Goal: Task Accomplishment & Management: Use online tool/utility

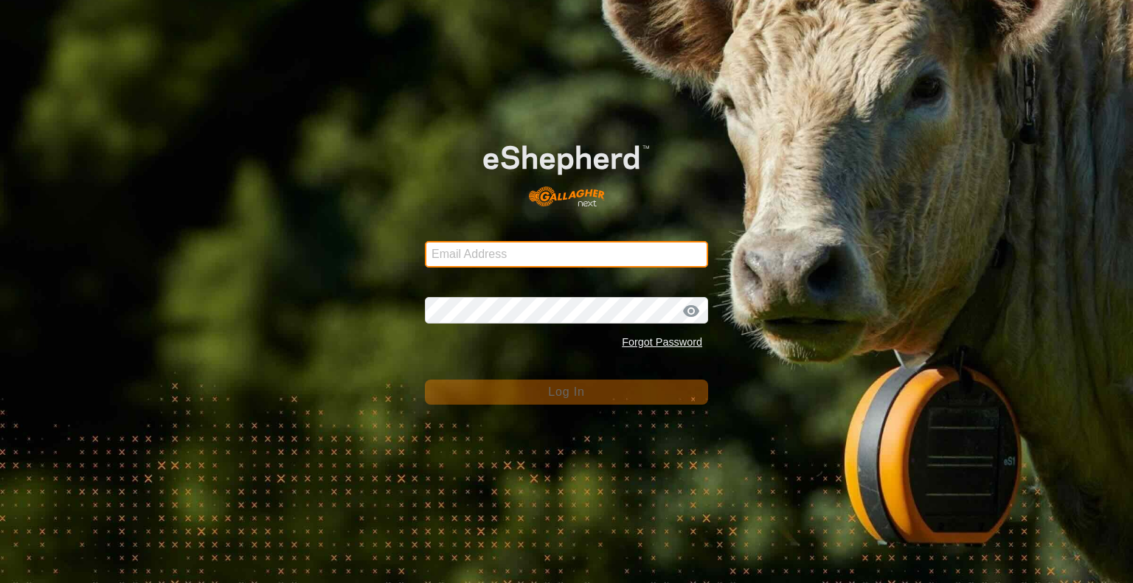
click at [658, 257] on input "Email Address" at bounding box center [566, 254] width 283 height 27
type input "jonandnerida1@gmail.com"
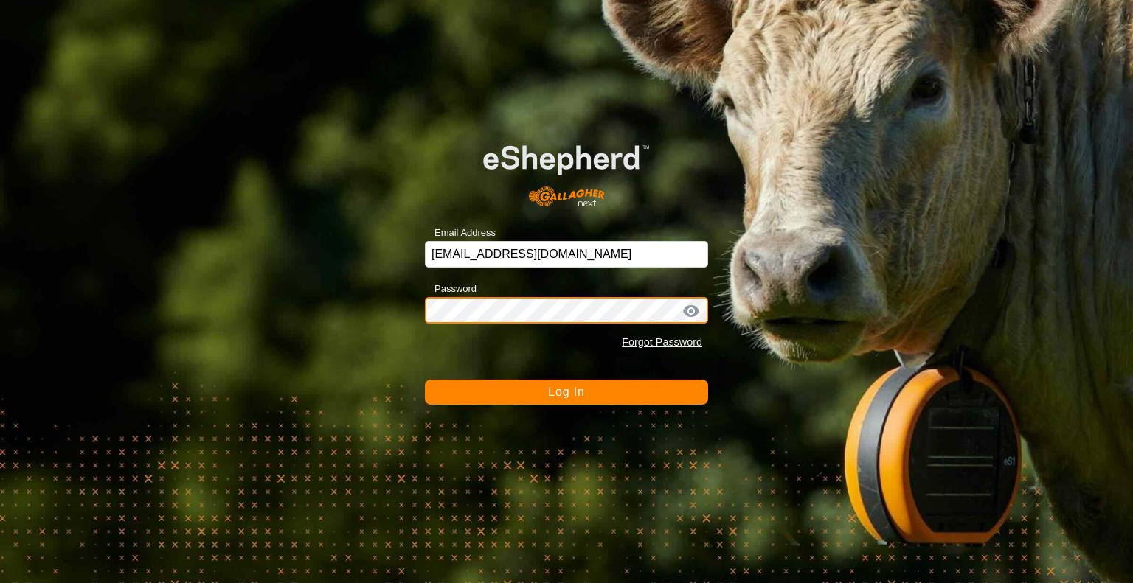
click at [425, 380] on button "Log In" at bounding box center [566, 392] width 283 height 25
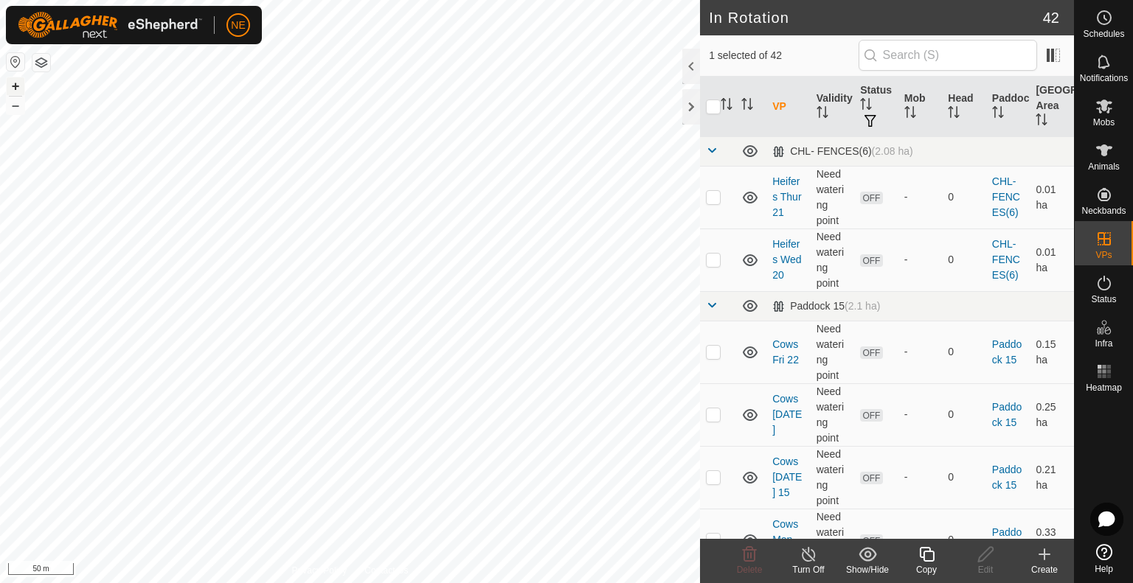
click at [15, 85] on button "+" at bounding box center [16, 86] width 18 height 18
click at [917, 562] on icon at bounding box center [926, 555] width 18 height 18
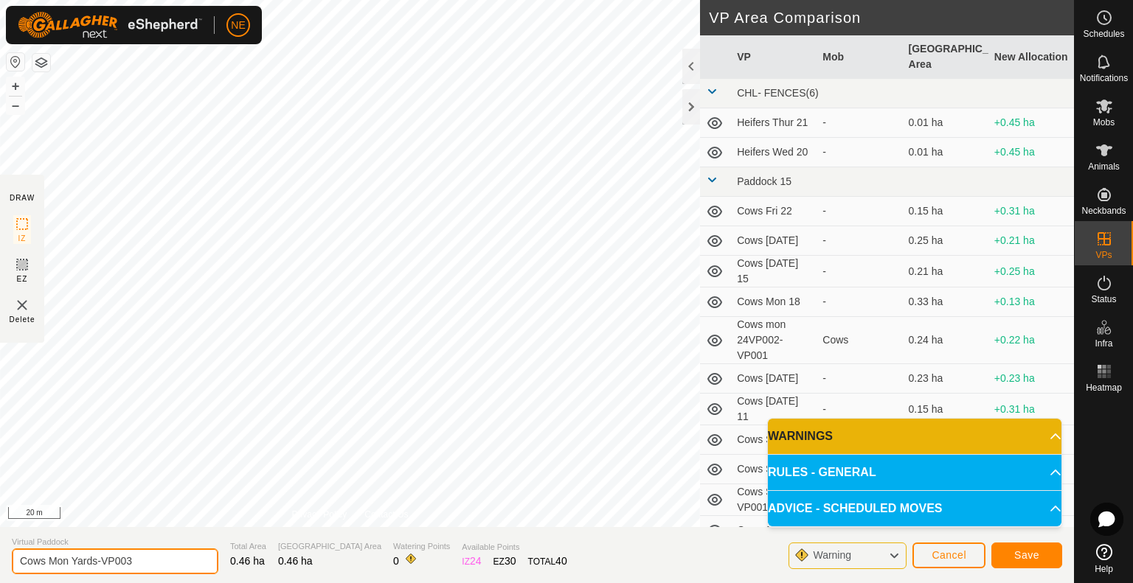
click at [71, 560] on input "Cows Mon Yards-VP003" at bounding box center [115, 562] width 206 height 26
type input "Cows Tues Yards-VP003"
click at [1060, 561] on button "Save" at bounding box center [1026, 556] width 71 height 26
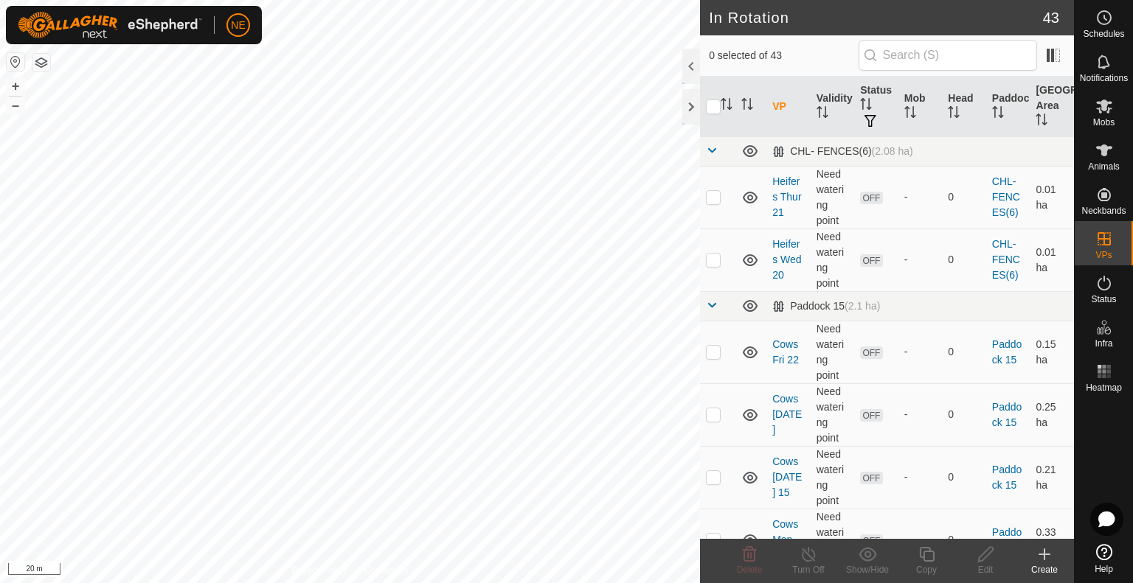
checkbox input "true"
click at [923, 557] on icon at bounding box center [926, 554] width 15 height 15
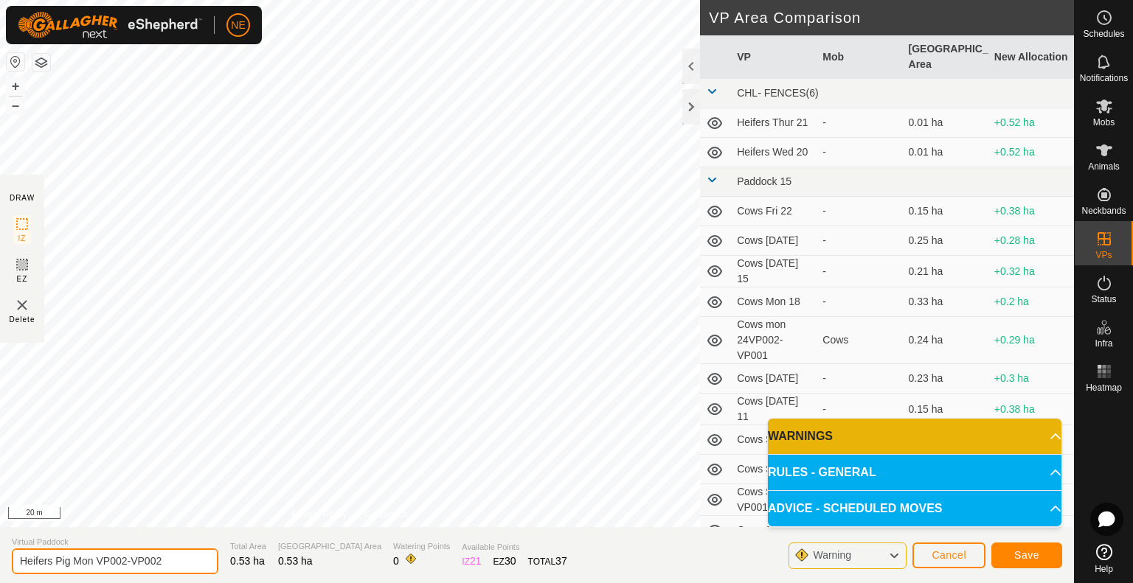
click at [91, 560] on input "Heifers Pig Mon VP002-VP002" at bounding box center [115, 562] width 206 height 26
type input "Heifers Pig Tues VP002-VP002"
click at [1015, 559] on span "Save" at bounding box center [1026, 555] width 25 height 12
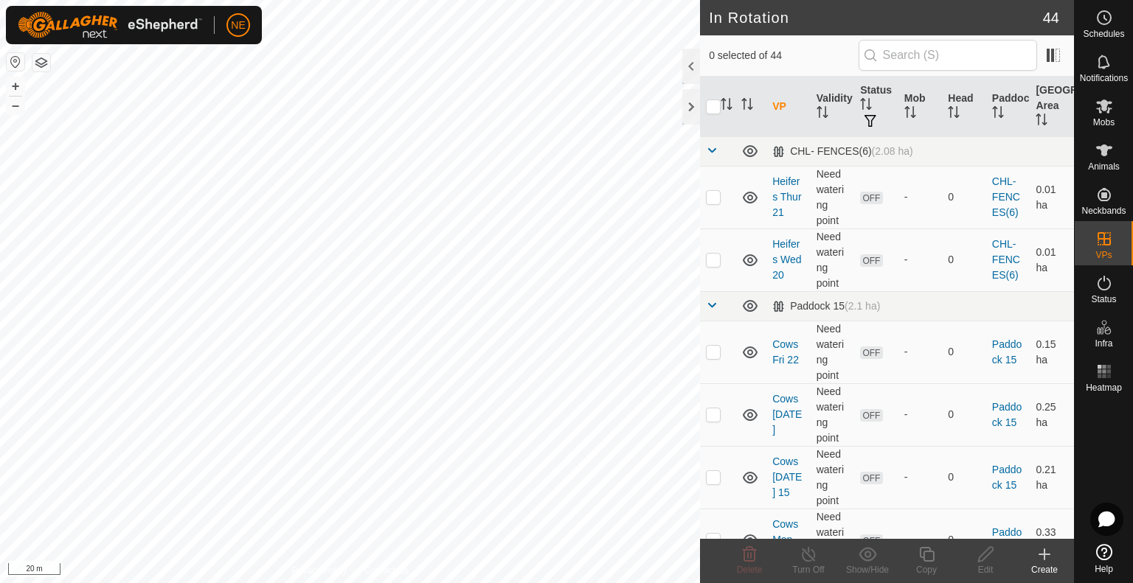
click at [21, 583] on html "NE Schedules Notifications Mobs Animals Neckbands VPs Status Infra Heatmap Help…" at bounding box center [566, 291] width 1133 height 583
checkbox input "true"
click at [925, 576] on div "Copy" at bounding box center [926, 569] width 59 height 13
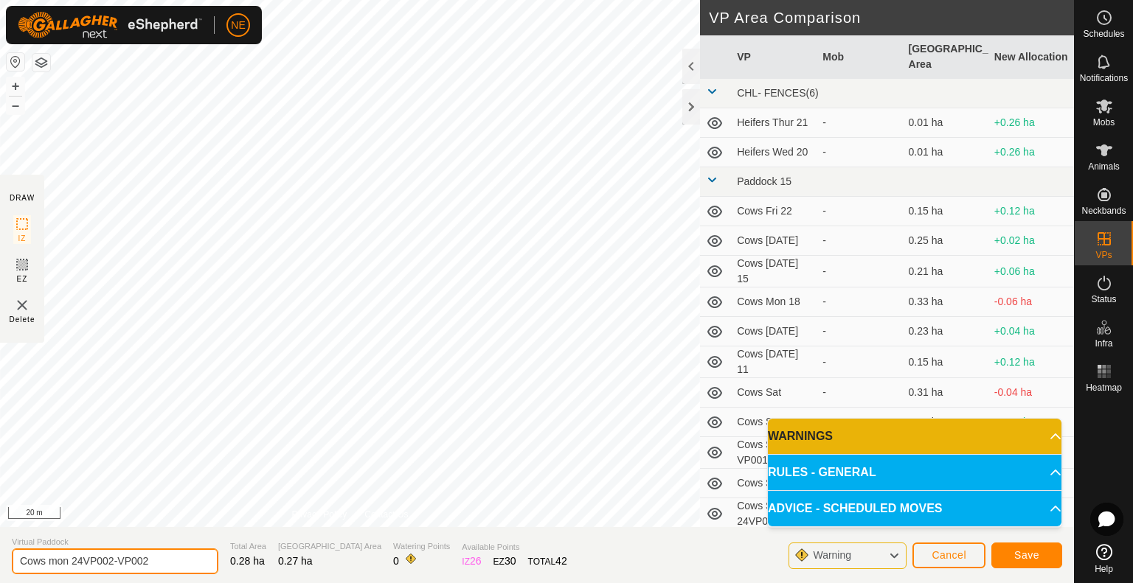
click at [68, 562] on input "Cows mon 24VP002-VP002" at bounding box center [115, 562] width 206 height 26
type input "Cows Tues 24VP002-VP002"
click at [1023, 552] on span "Save" at bounding box center [1026, 555] width 25 height 12
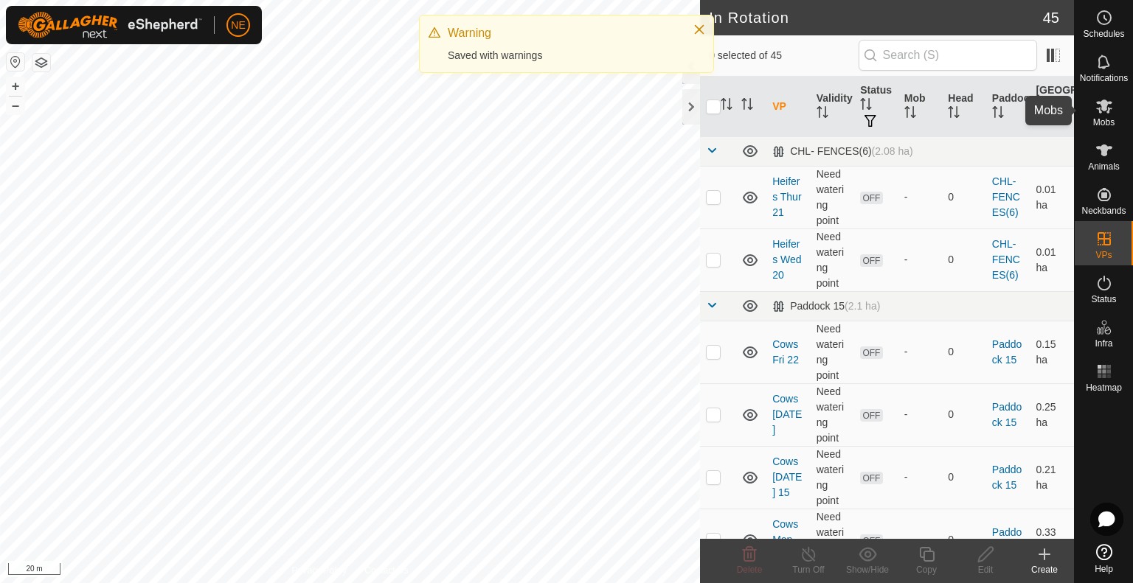
click at [1096, 108] on icon at bounding box center [1104, 107] width 16 height 14
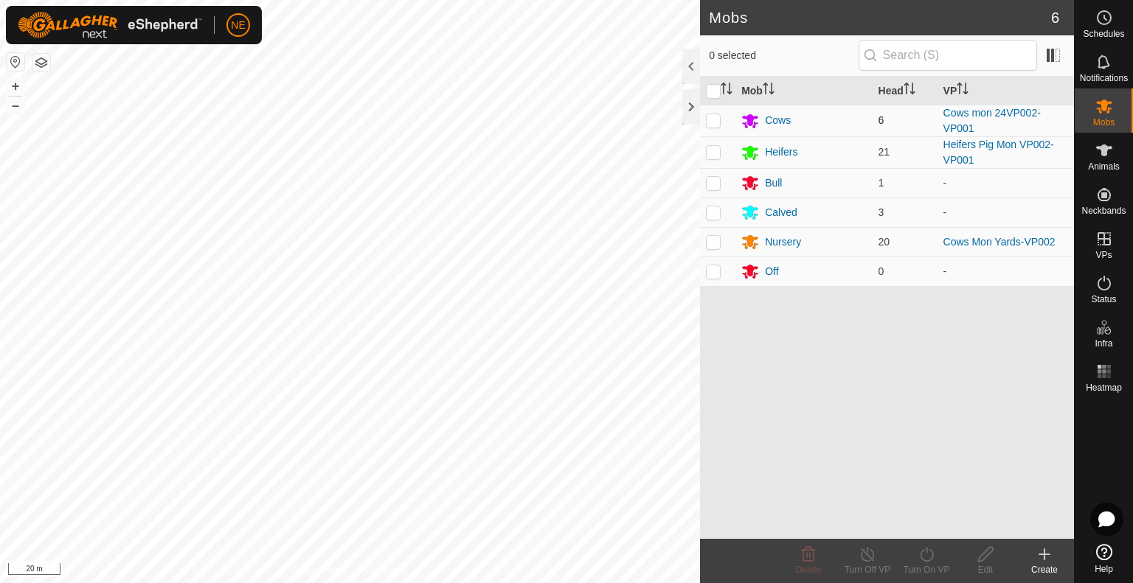
click at [712, 122] on p-checkbox at bounding box center [713, 120] width 15 height 12
checkbox input "true"
click at [926, 553] on icon at bounding box center [926, 555] width 18 height 18
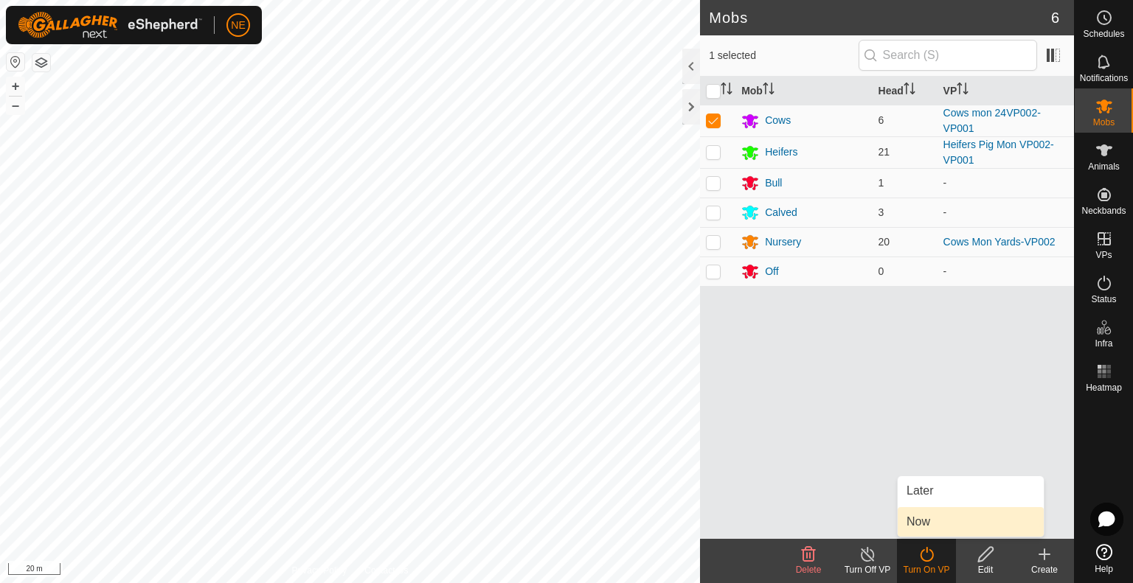
click at [935, 522] on link "Now" at bounding box center [970, 521] width 146 height 29
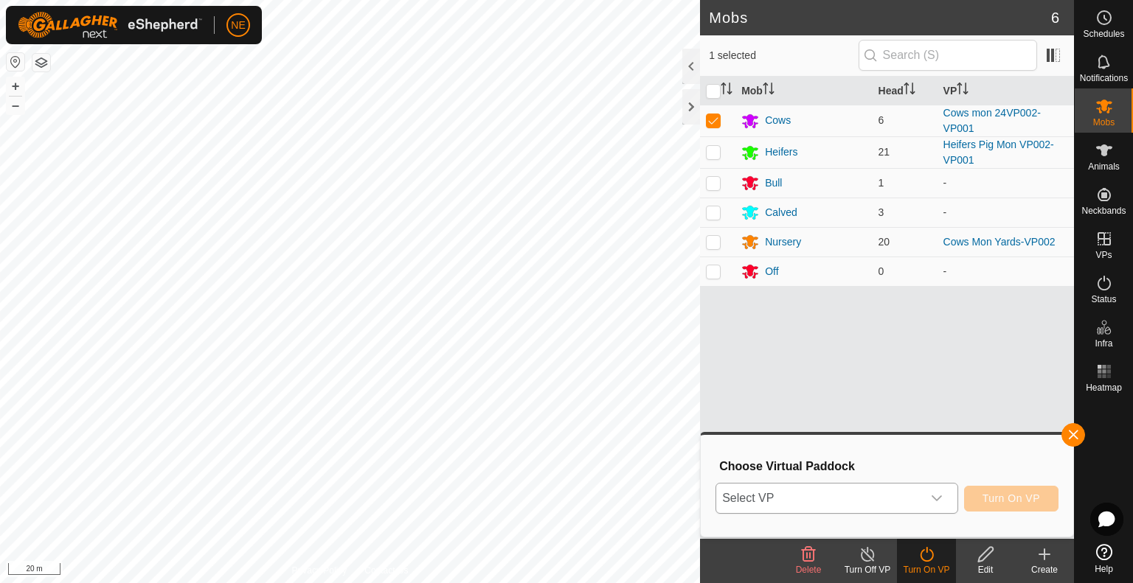
click at [938, 492] on div "dropdown trigger" at bounding box center [936, 498] width 29 height 29
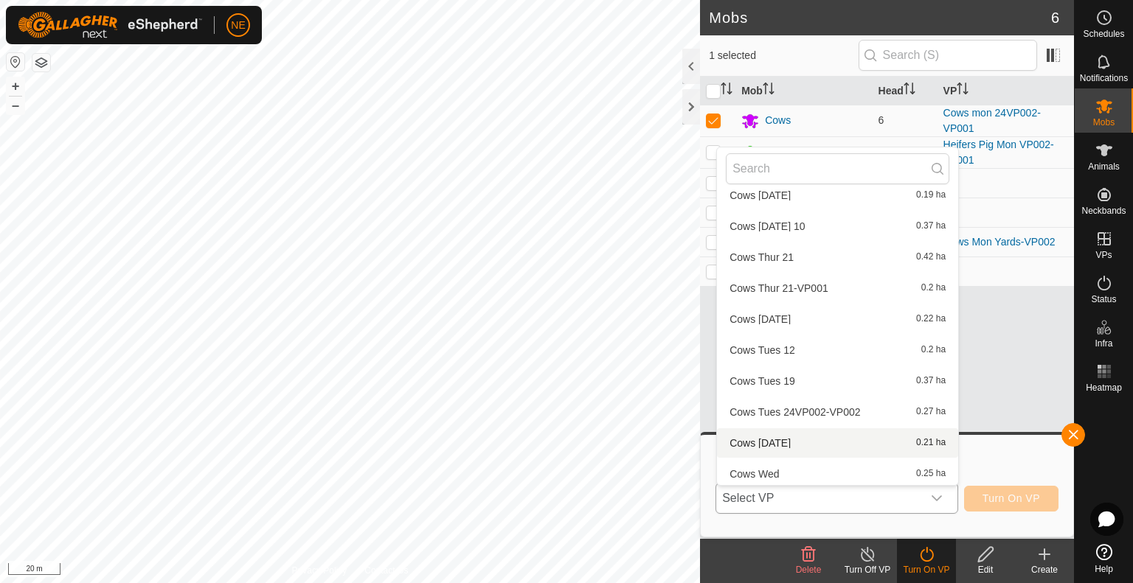
scroll to position [515, 0]
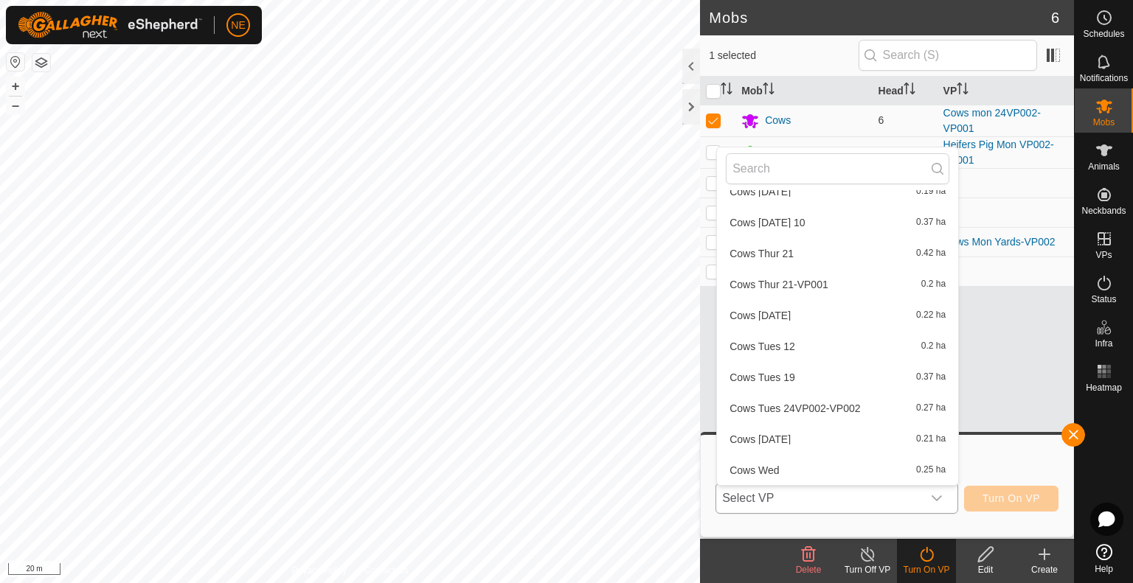
click at [843, 409] on li "Cows Tues 24VP002-VP002 0.27 ha" at bounding box center [837, 408] width 241 height 29
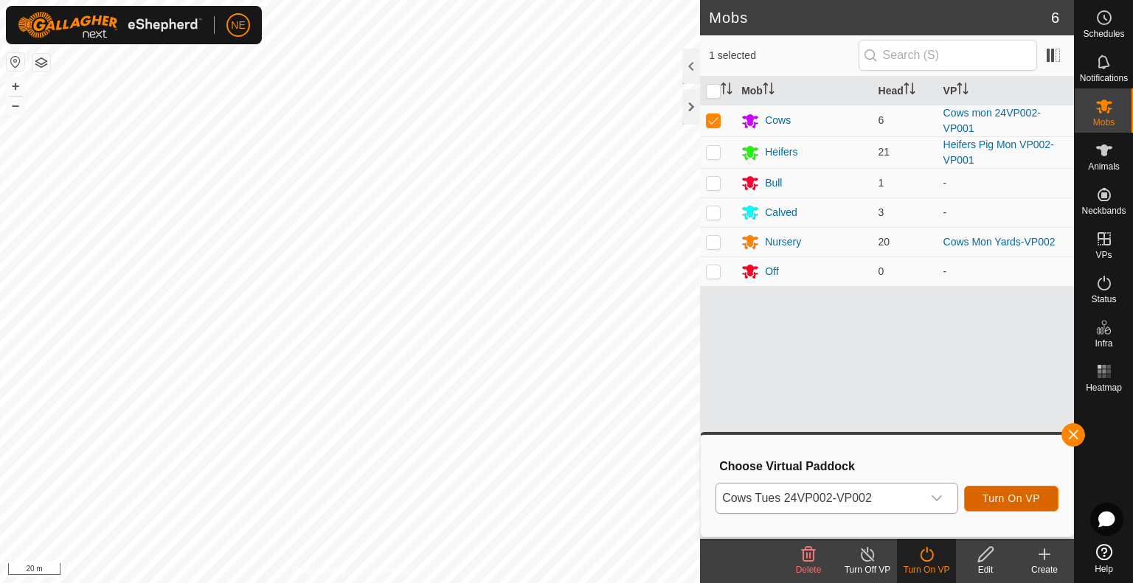
click at [1029, 493] on span "Turn On VP" at bounding box center [1011, 499] width 58 height 12
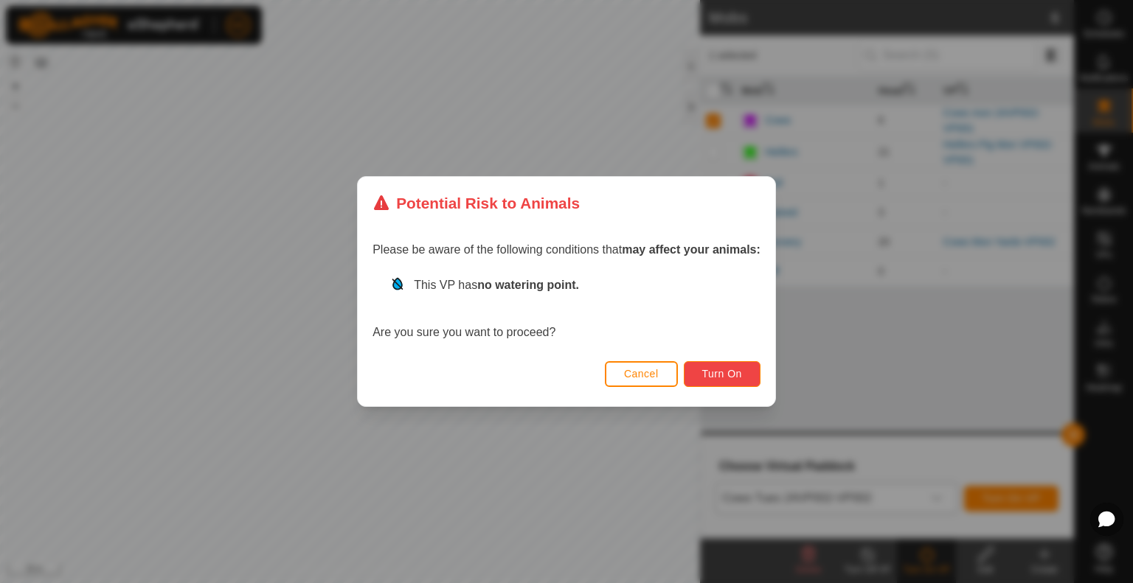
click at [717, 368] on span "Turn On" at bounding box center [722, 374] width 40 height 12
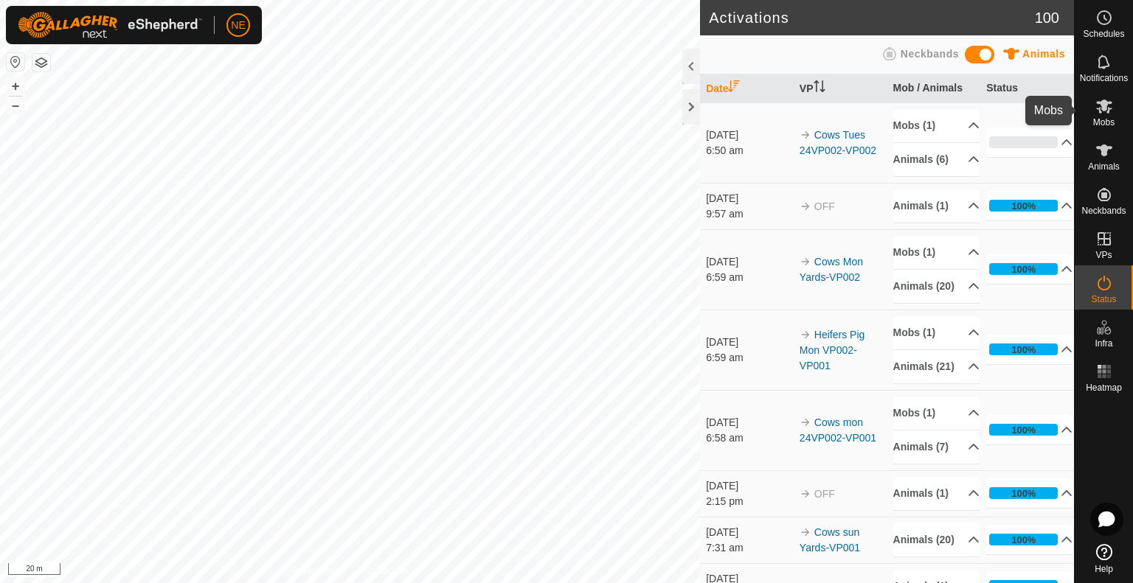
click at [1097, 103] on icon at bounding box center [1104, 107] width 16 height 14
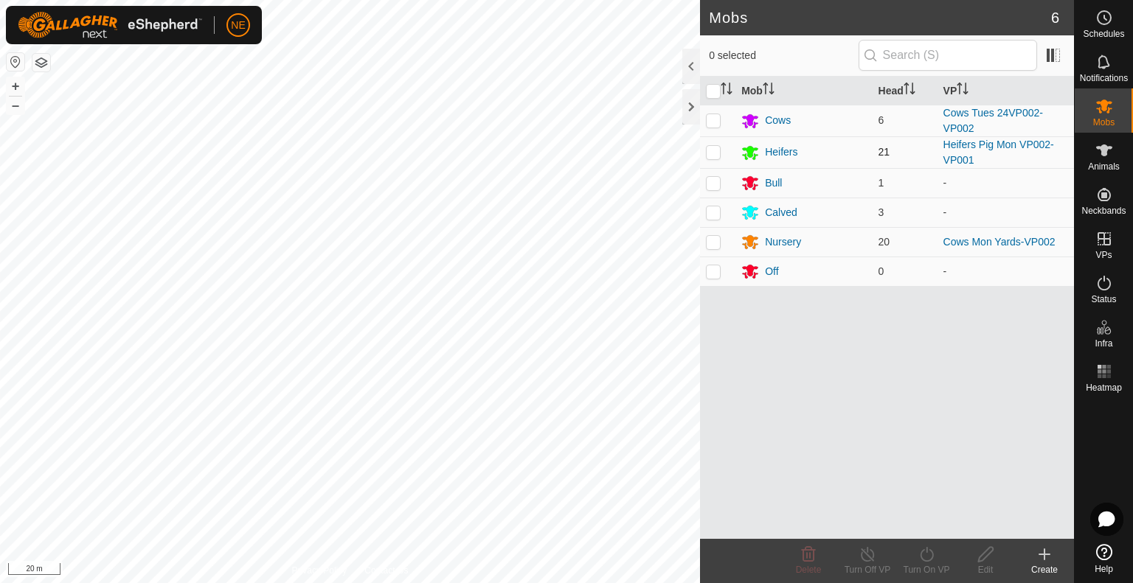
click at [708, 156] on p-checkbox at bounding box center [713, 152] width 15 height 12
checkbox input "true"
click at [925, 556] on icon at bounding box center [926, 555] width 18 height 18
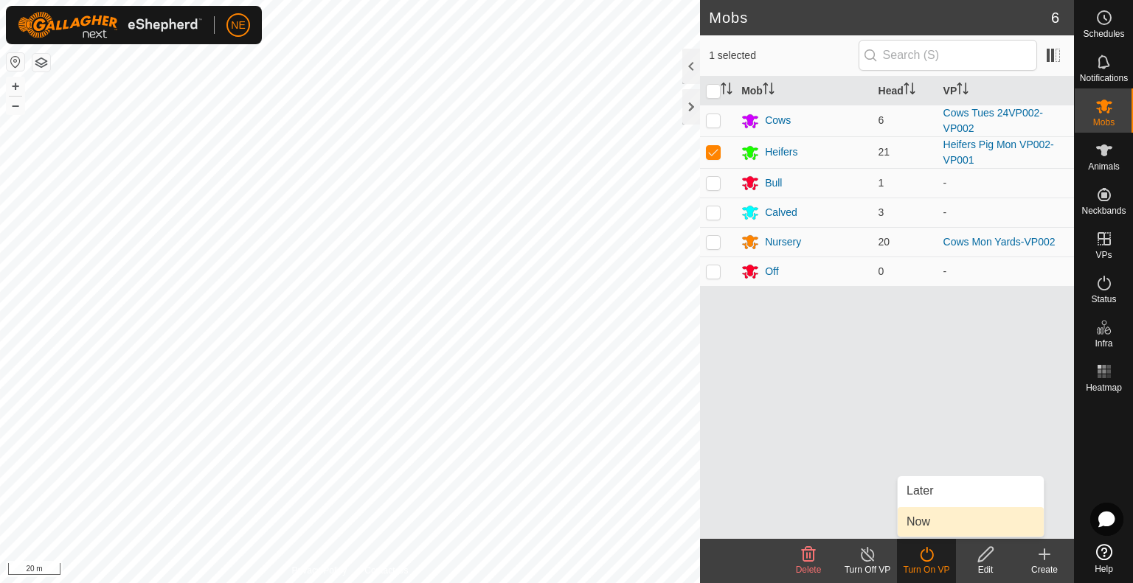
click at [937, 524] on link "Now" at bounding box center [970, 521] width 146 height 29
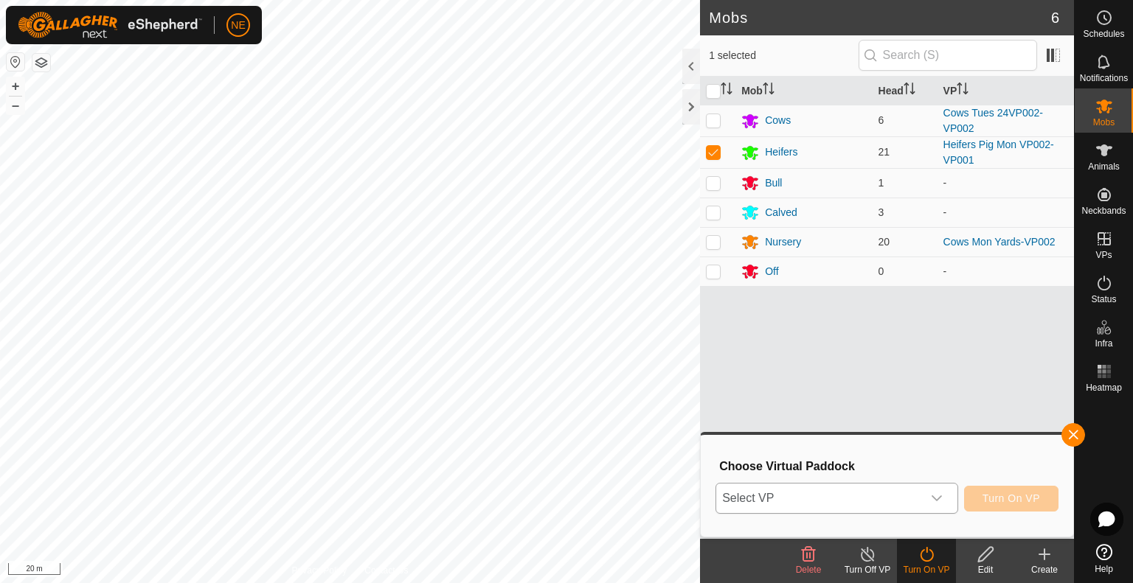
click at [945, 505] on div "dropdown trigger" at bounding box center [936, 498] width 29 height 29
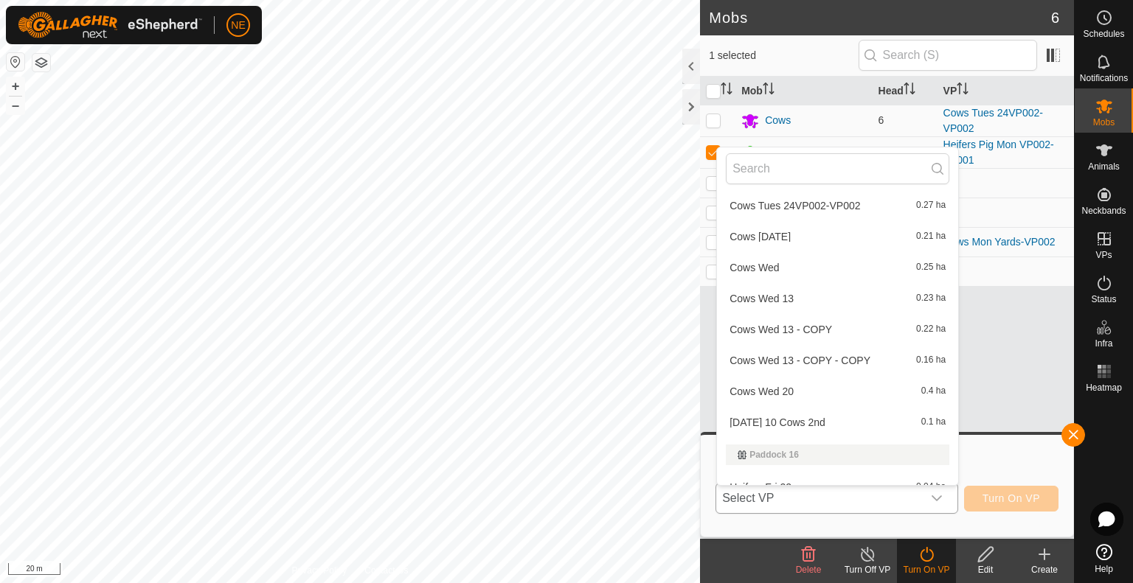
scroll to position [766, 0]
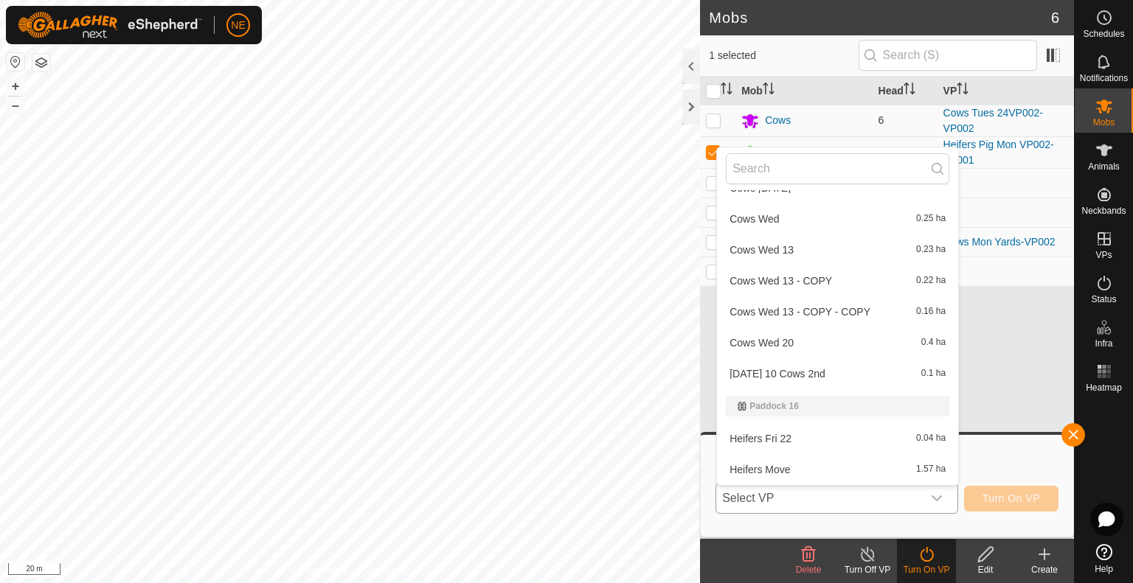
click at [953, 486] on p-select "Select VP CHL- FENCES(6) Heifers Thur 21 0.01 ha Heifers Wed 20 0.01 ha Paddock…" at bounding box center [836, 498] width 243 height 31
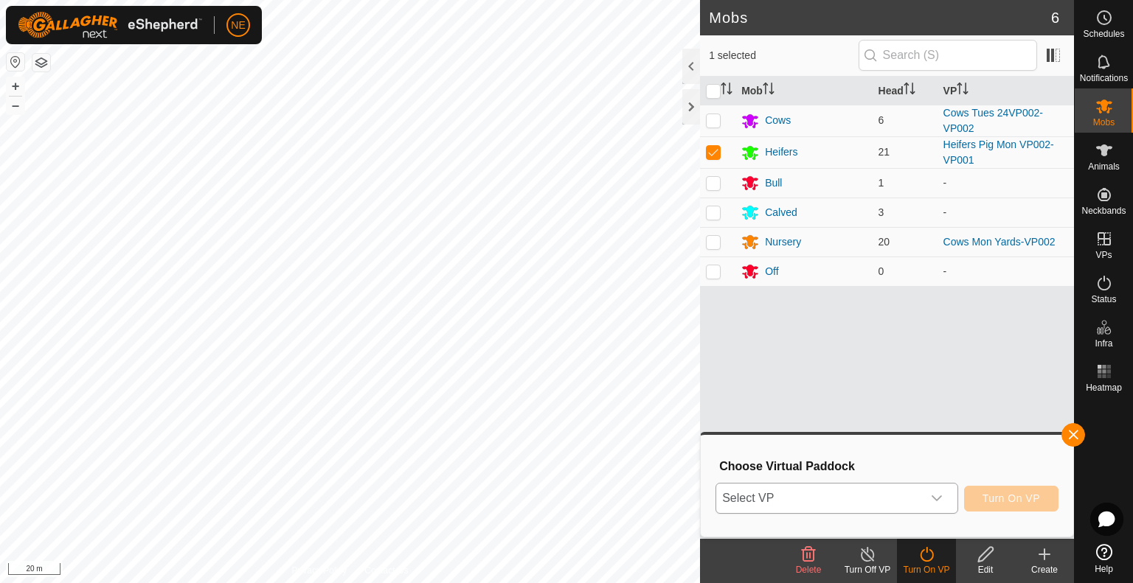
click at [953, 486] on p-select "Select VP" at bounding box center [836, 498] width 243 height 31
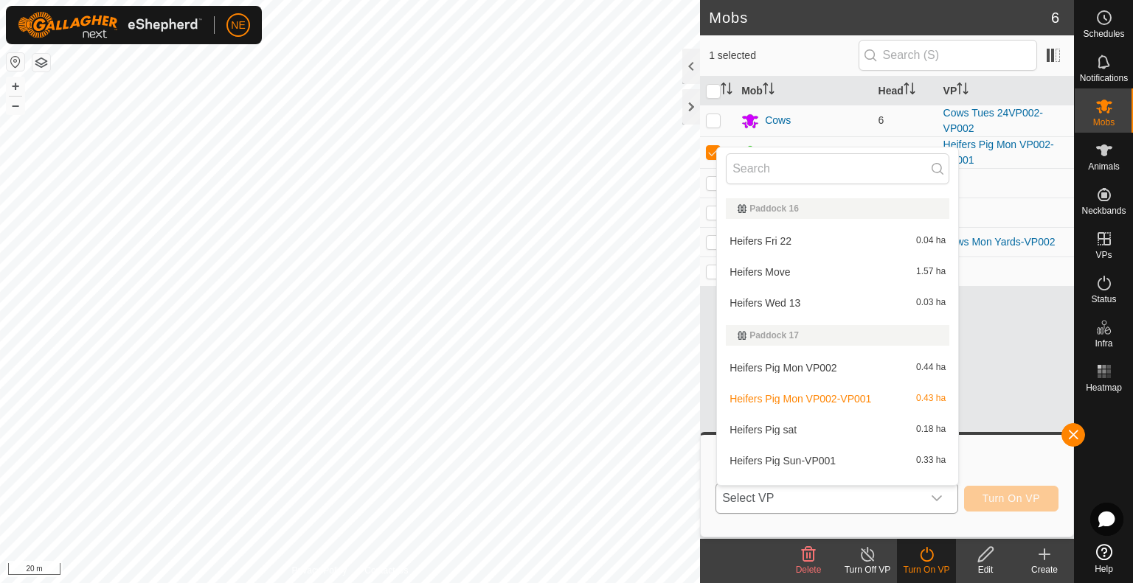
scroll to position [1022, 0]
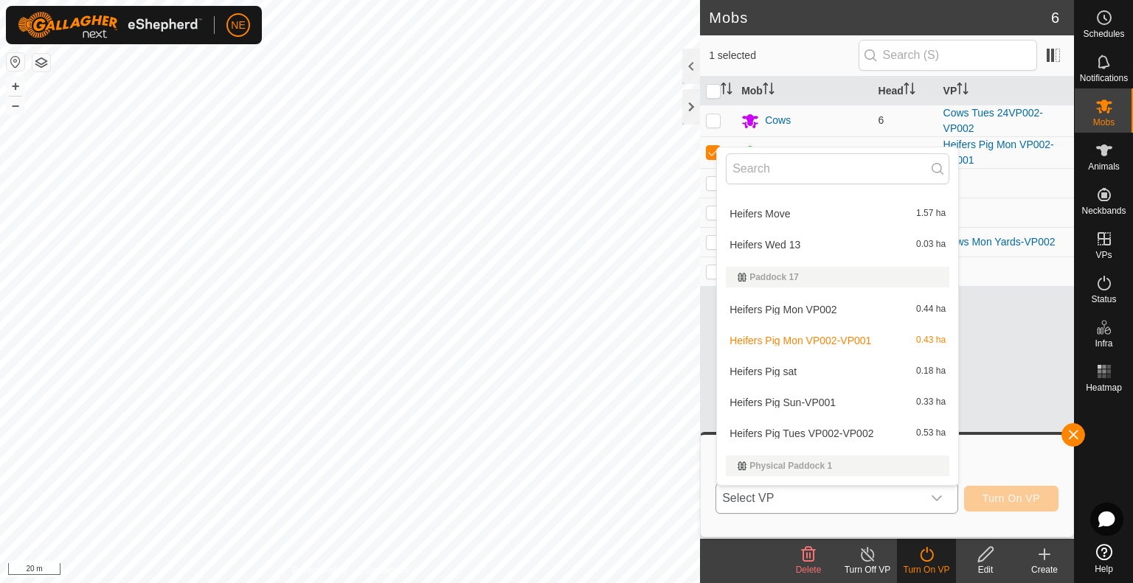
click at [839, 439] on li "Heifers Pig Tues VP002-VP002 0.53 ha" at bounding box center [837, 433] width 241 height 29
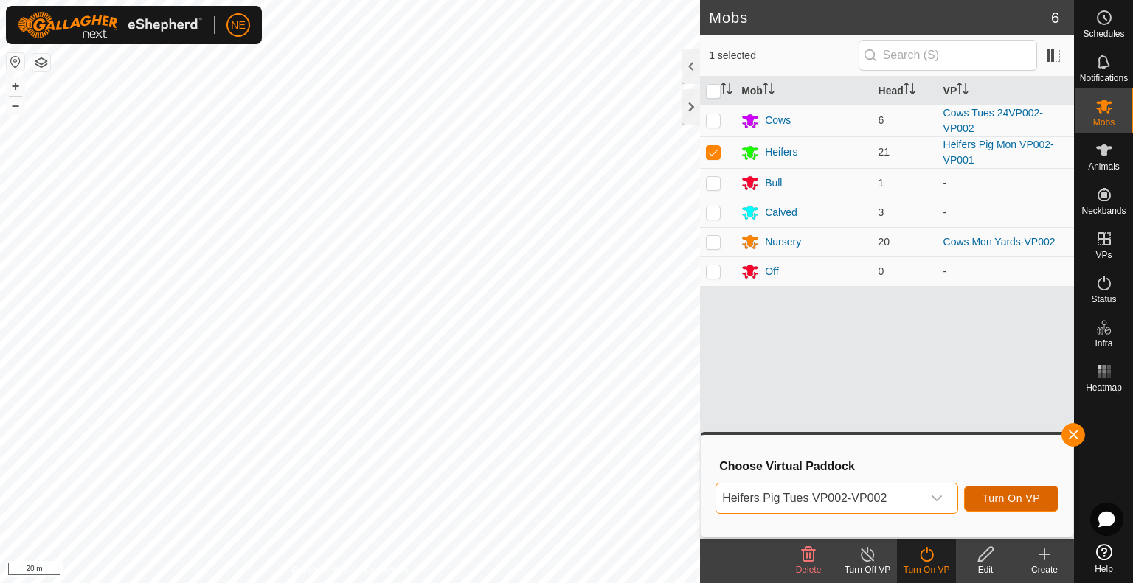
click at [992, 494] on span "Turn On VP" at bounding box center [1011, 499] width 58 height 12
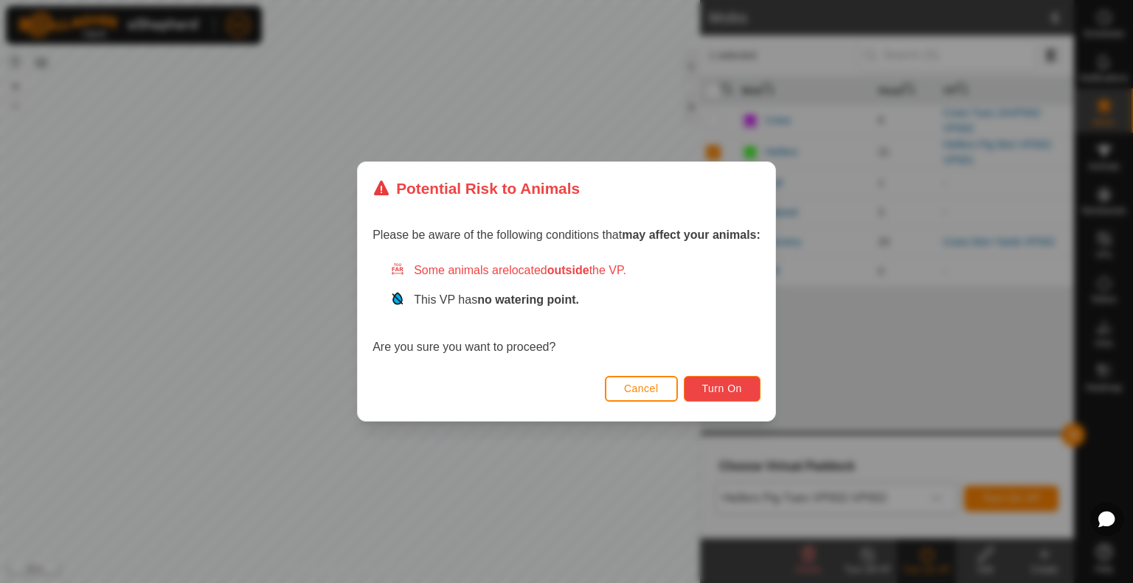
click at [706, 398] on button "Turn On" at bounding box center [722, 389] width 77 height 26
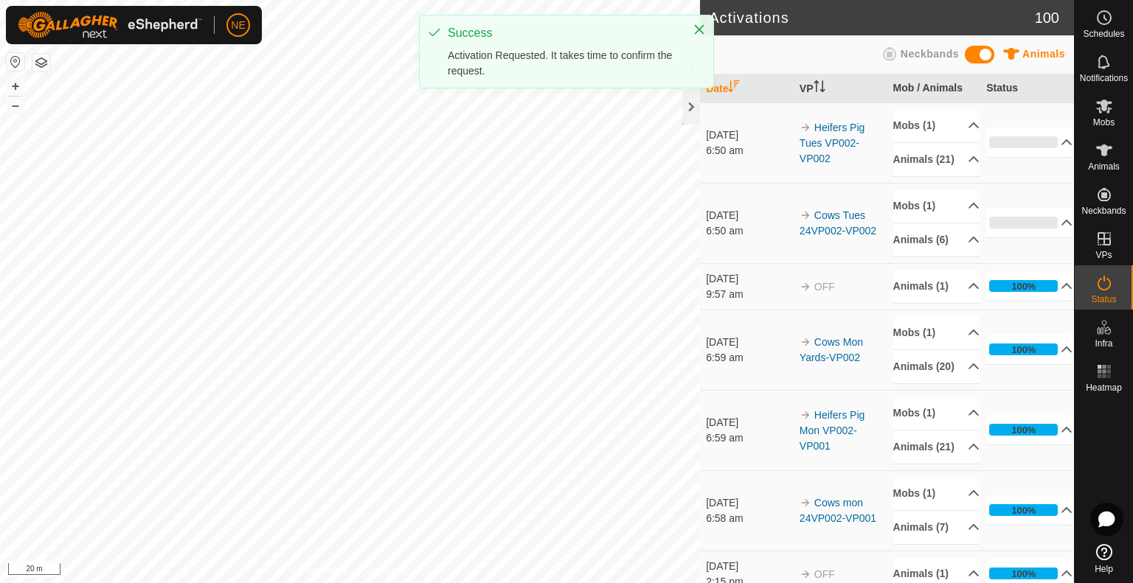
drag, startPoint x: 434, startPoint y: 447, endPoint x: 498, endPoint y: 593, distance: 159.8
click at [498, 583] on html "NE Schedules Notifications Mobs Animals Neckbands VPs Status Infra Heatmap Help…" at bounding box center [566, 291] width 1133 height 583
click at [546, 583] on html "NE Schedules Notifications Mobs Animals Neckbands VPs Status Infra Heatmap Help…" at bounding box center [566, 291] width 1133 height 583
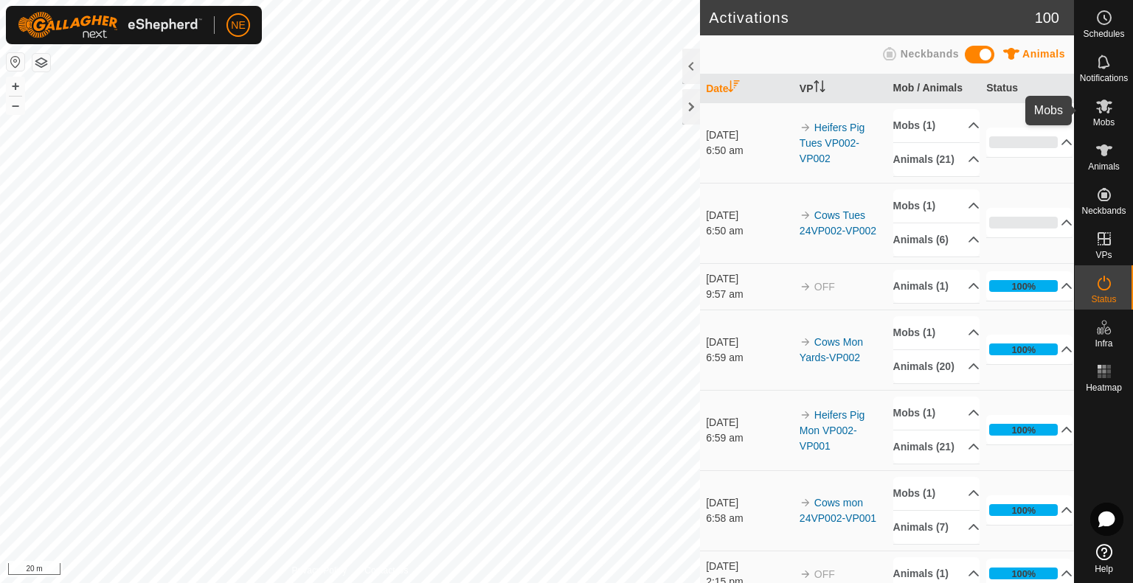
click at [1106, 108] on icon at bounding box center [1104, 106] width 18 height 18
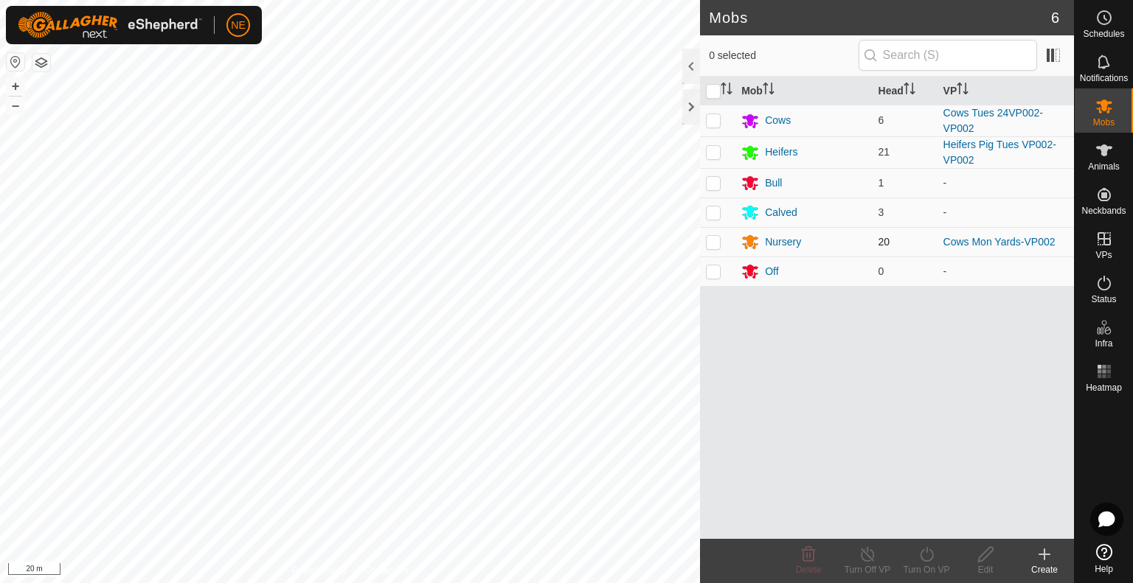
click at [715, 240] on p-checkbox at bounding box center [713, 242] width 15 height 12
checkbox input "true"
click at [941, 583] on div "Turn On VP" at bounding box center [926, 561] width 59 height 44
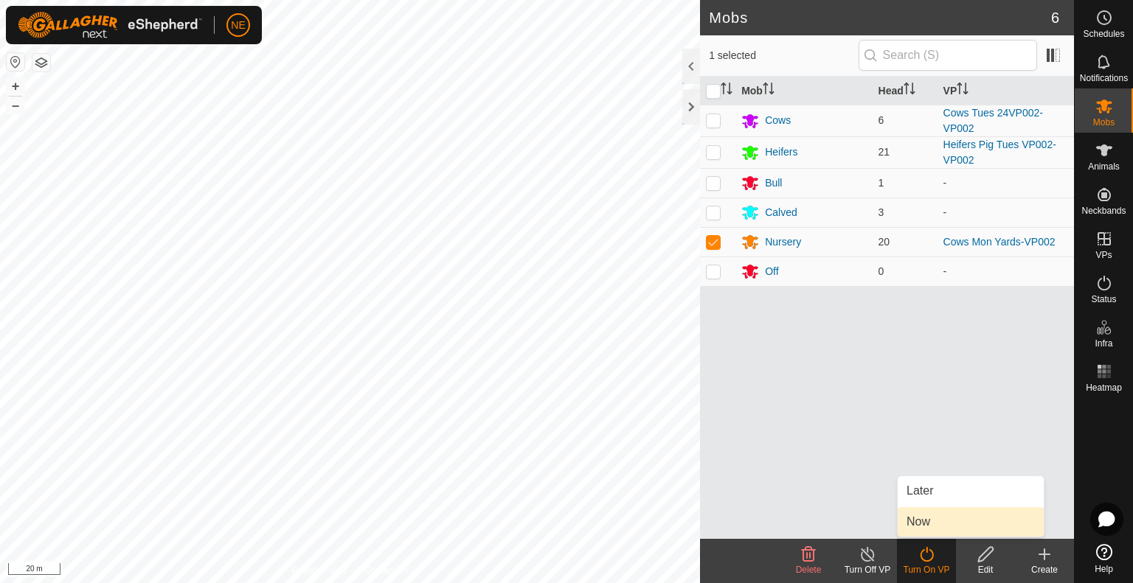
click at [922, 530] on link "Now" at bounding box center [970, 521] width 146 height 29
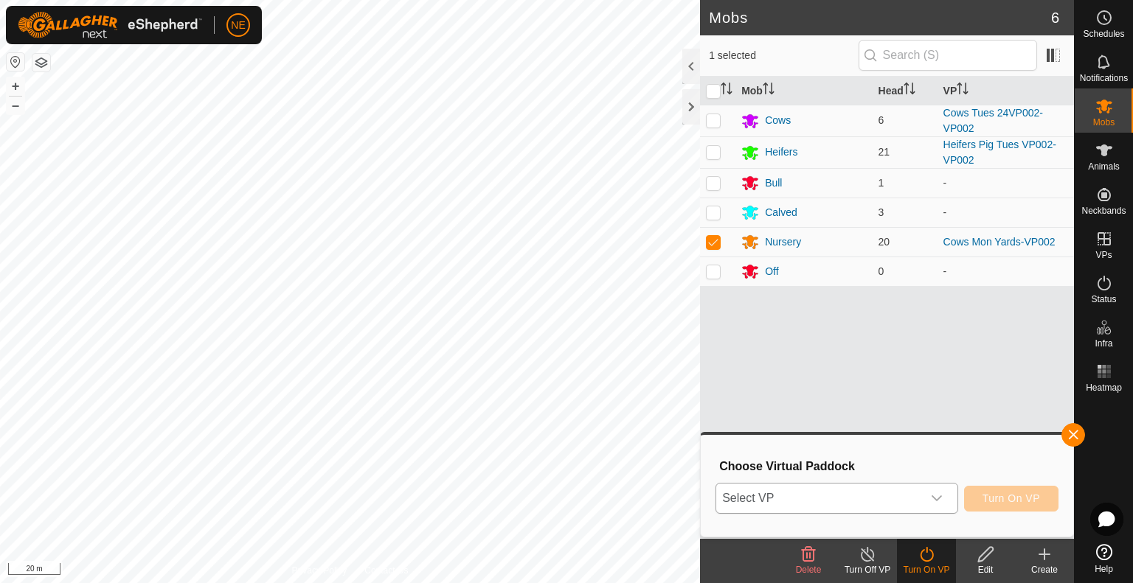
click at [944, 496] on div "dropdown trigger" at bounding box center [936, 498] width 29 height 29
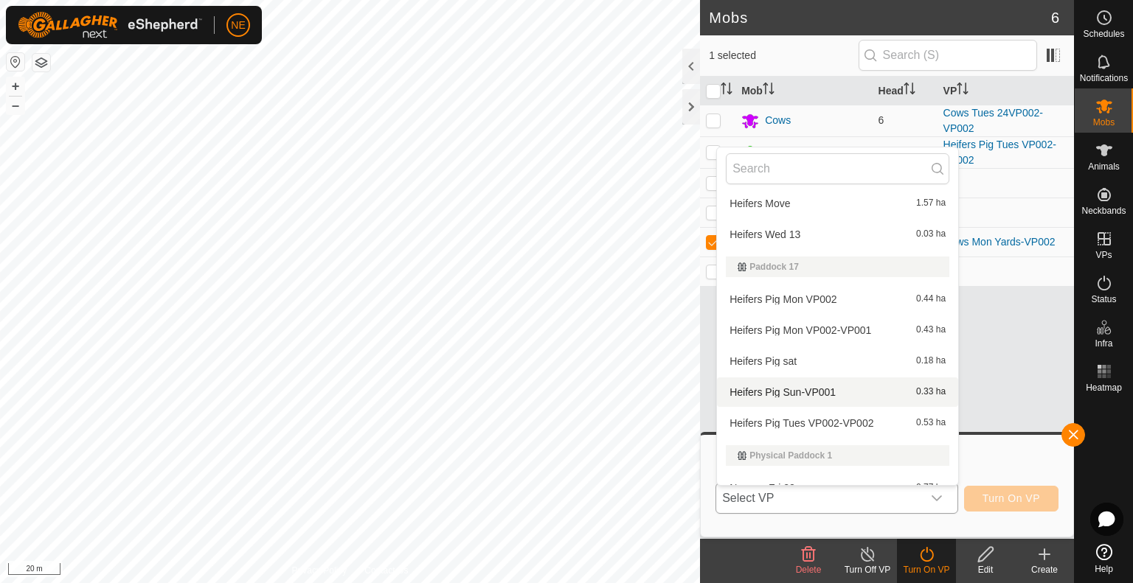
scroll to position [1050, 0]
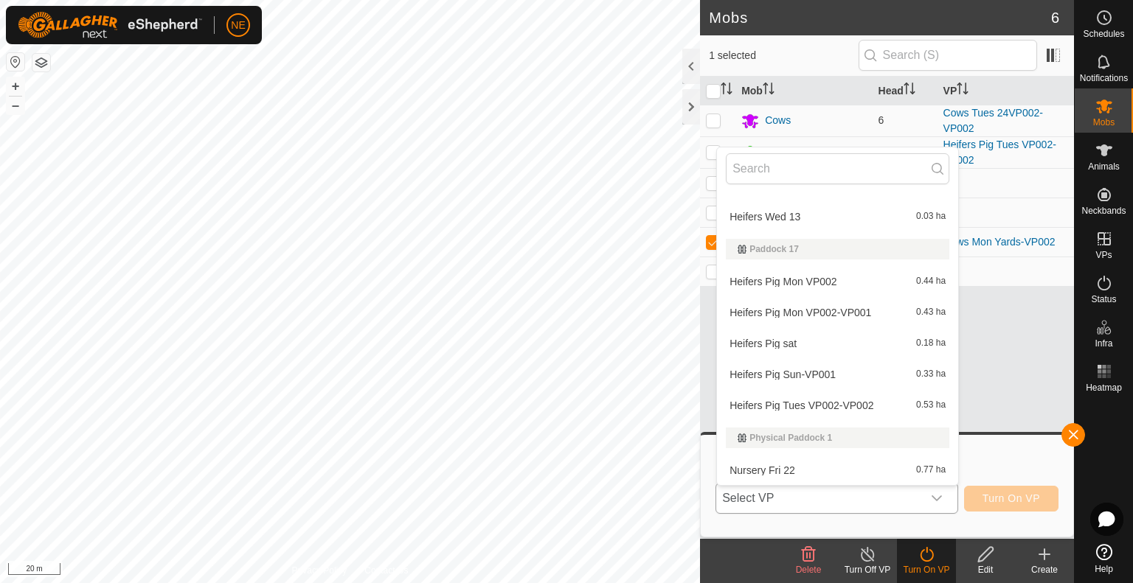
click at [772, 406] on li "Heifers Pig Tues VP002-VP002 0.53 ha" at bounding box center [837, 405] width 241 height 29
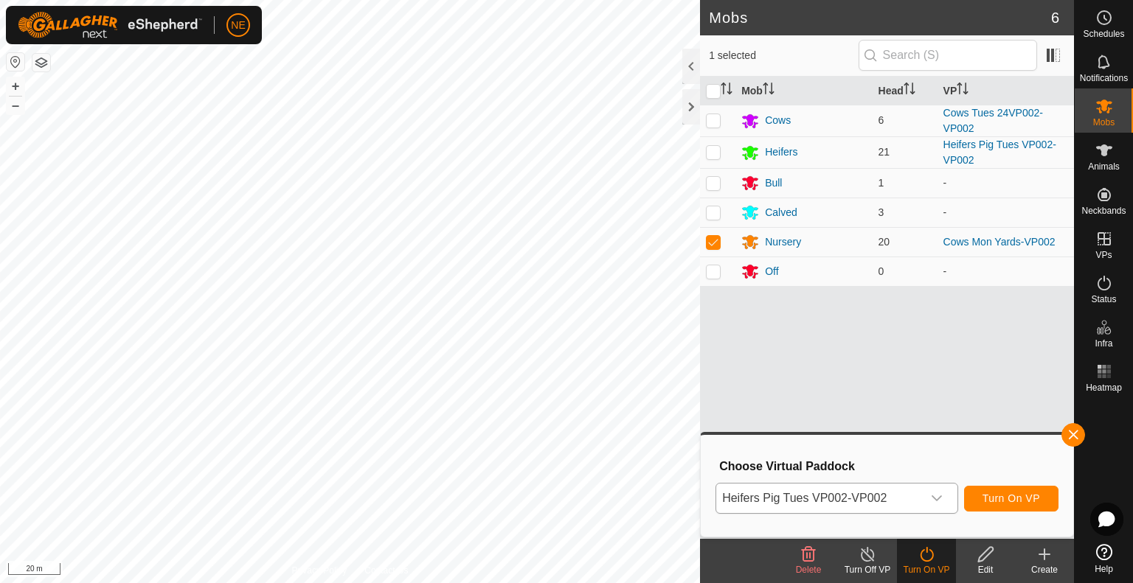
click at [938, 498] on icon "dropdown trigger" at bounding box center [937, 499] width 12 height 12
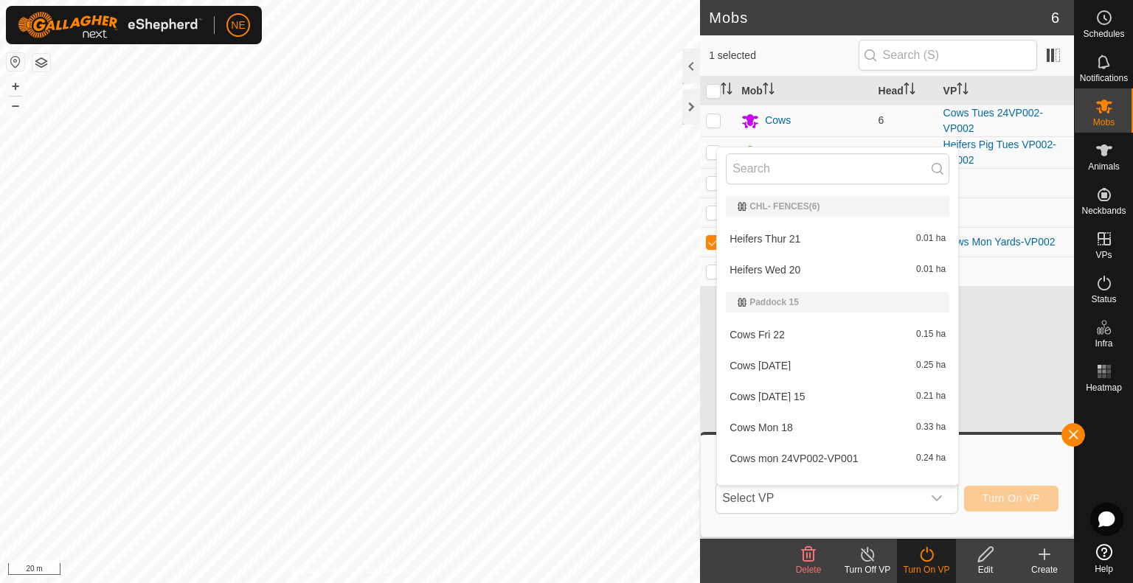
scroll to position [985, 0]
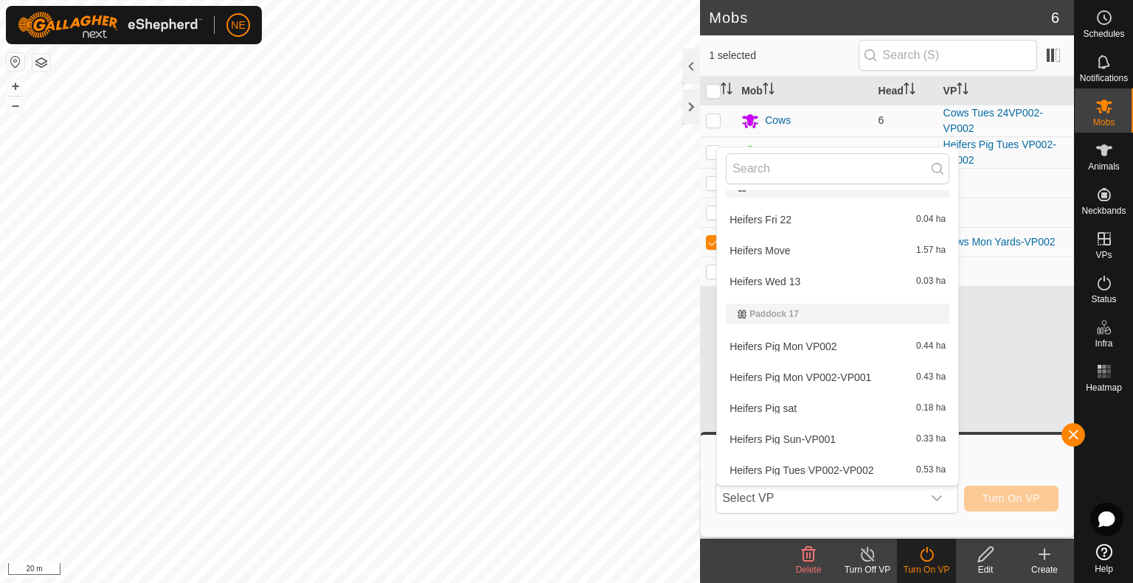
click at [946, 482] on li "Heifers Pig Tues VP002-VP002 0.53 ha" at bounding box center [837, 470] width 241 height 29
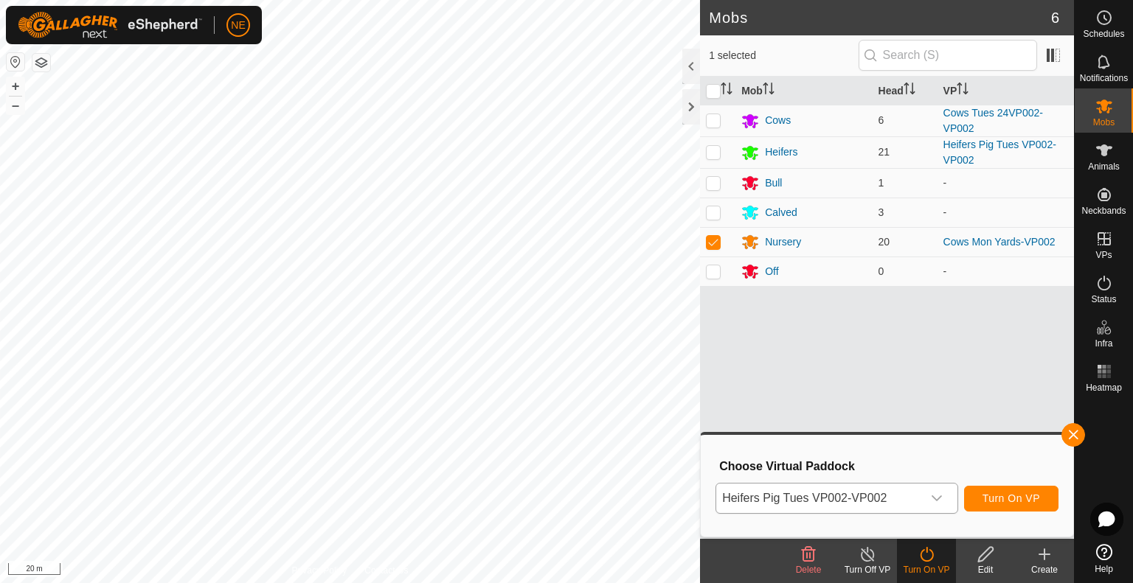
click at [940, 496] on icon "dropdown trigger" at bounding box center [937, 499] width 12 height 12
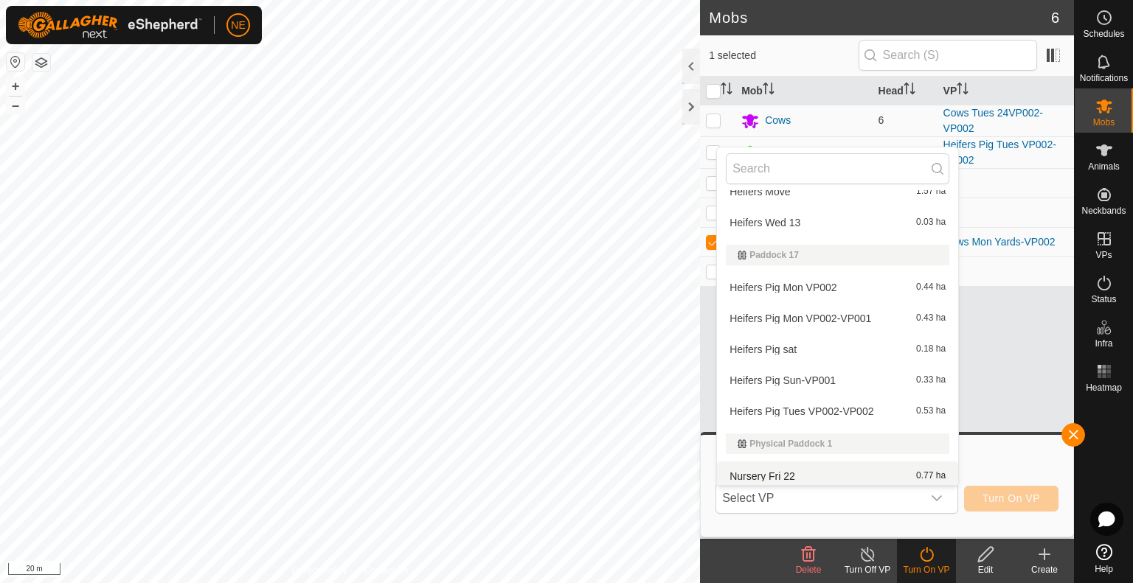
scroll to position [1050, 0]
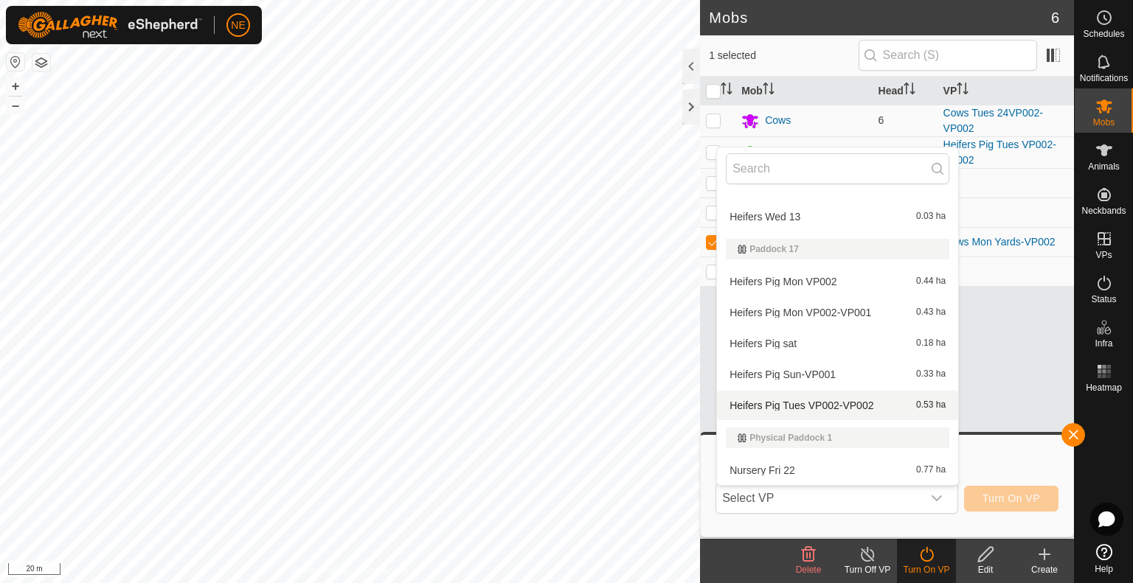
click at [799, 407] on li "Heifers Pig Tues VP002-VP002 0.53 ha" at bounding box center [837, 405] width 241 height 29
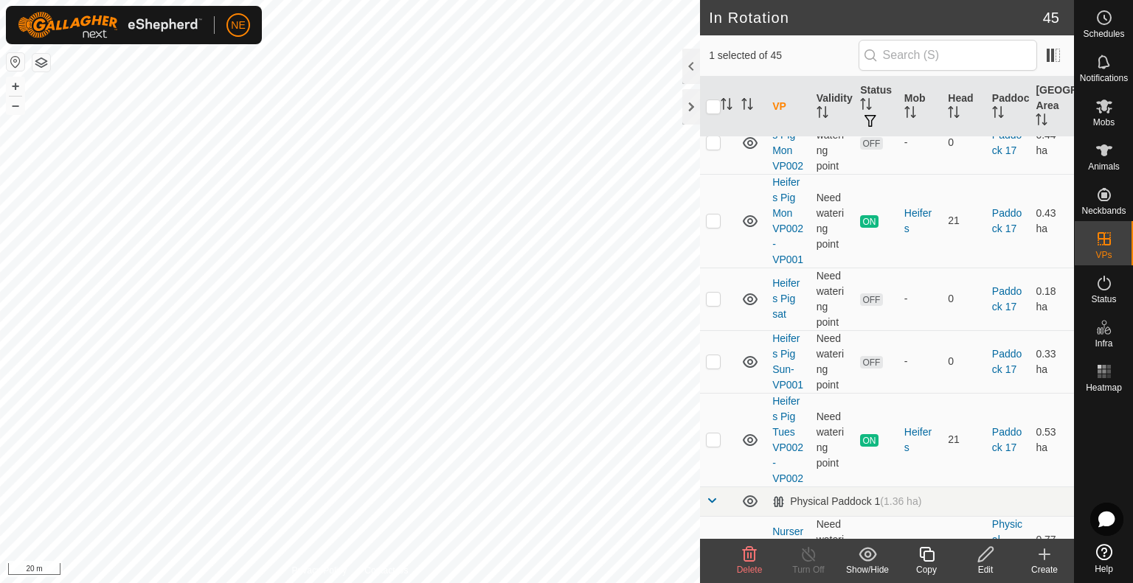
scroll to position [2270, 0]
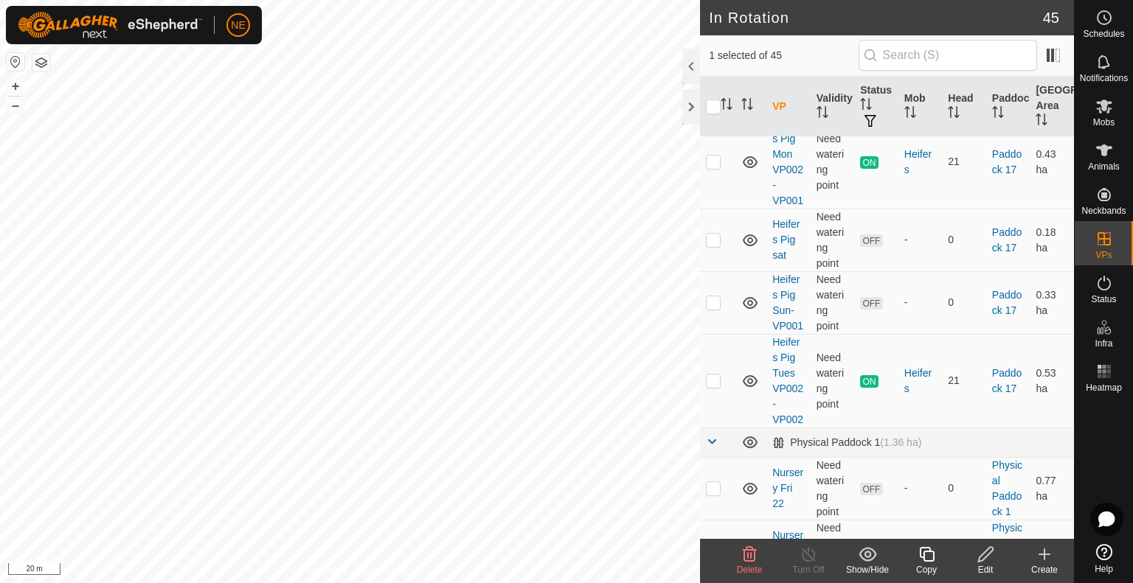
click at [922, 560] on icon at bounding box center [926, 555] width 18 height 18
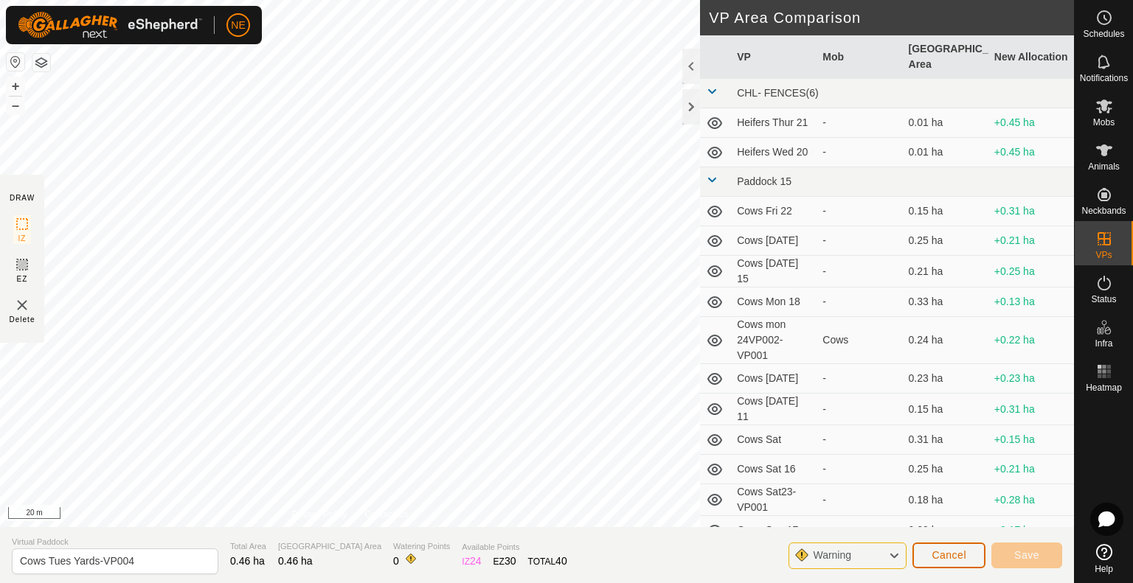
click at [956, 557] on span "Cancel" at bounding box center [948, 555] width 35 height 12
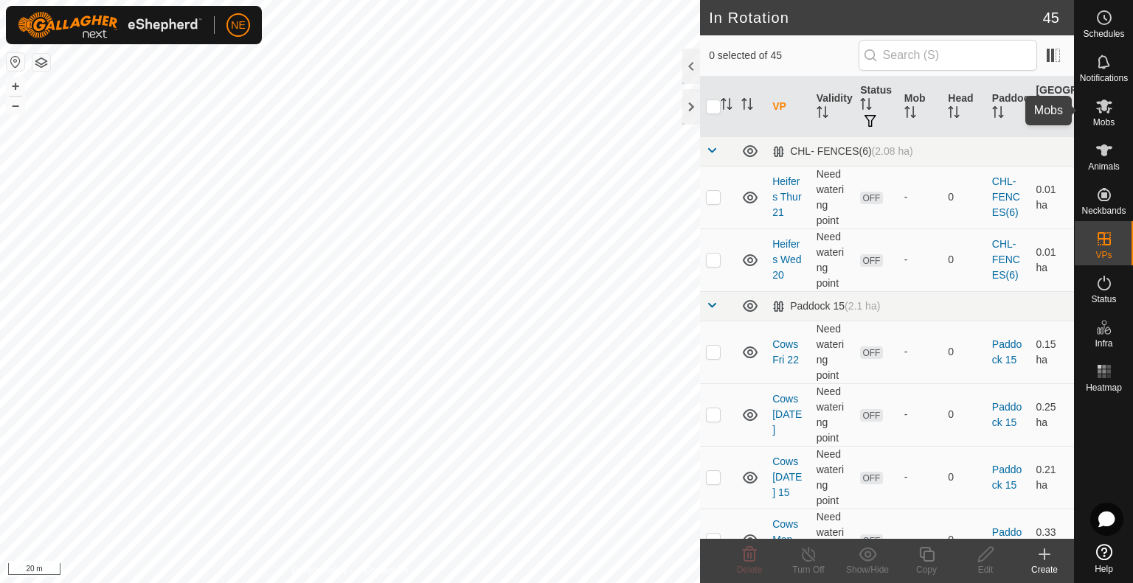
click at [1095, 105] on icon at bounding box center [1104, 106] width 18 height 18
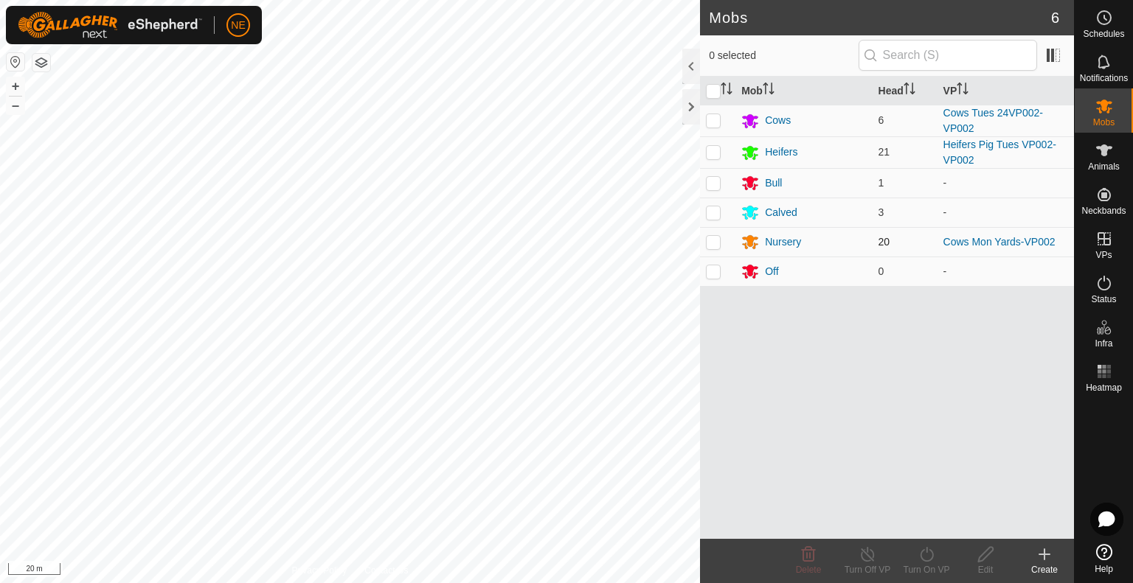
click at [721, 243] on td at bounding box center [717, 241] width 35 height 29
checkbox input "true"
click at [938, 559] on turn-on-svg-icon at bounding box center [926, 555] width 59 height 18
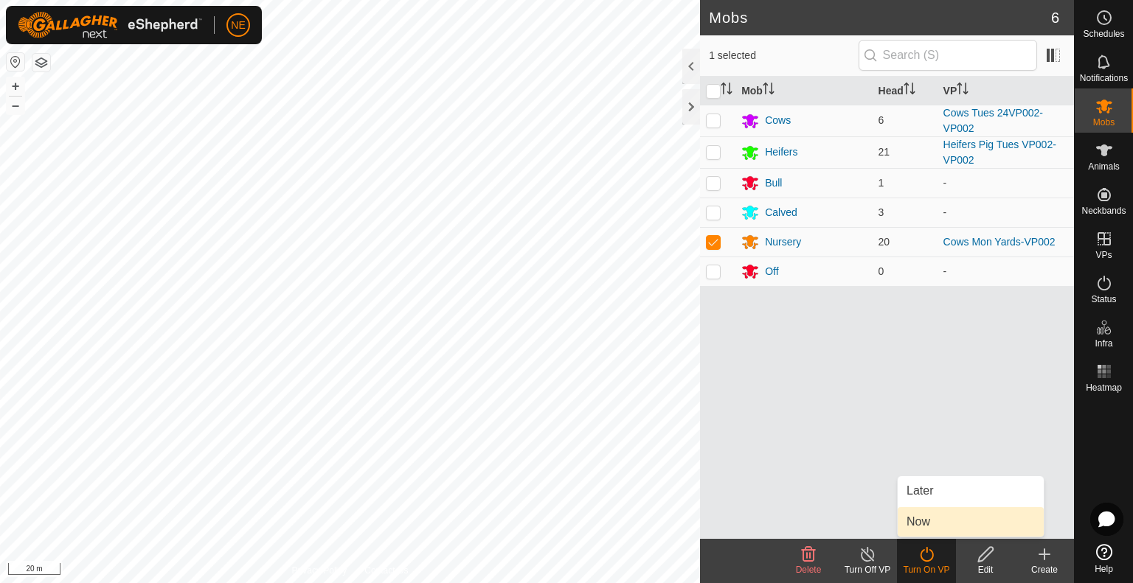
click at [929, 518] on link "Now" at bounding box center [970, 521] width 146 height 29
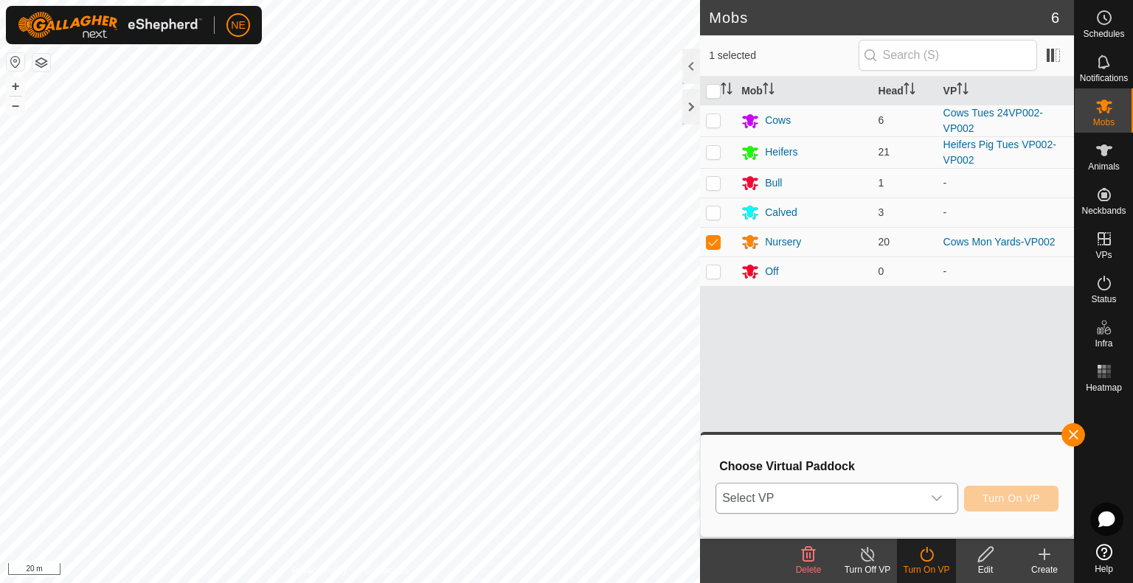
click at [930, 499] on div "dropdown trigger" at bounding box center [936, 498] width 29 height 29
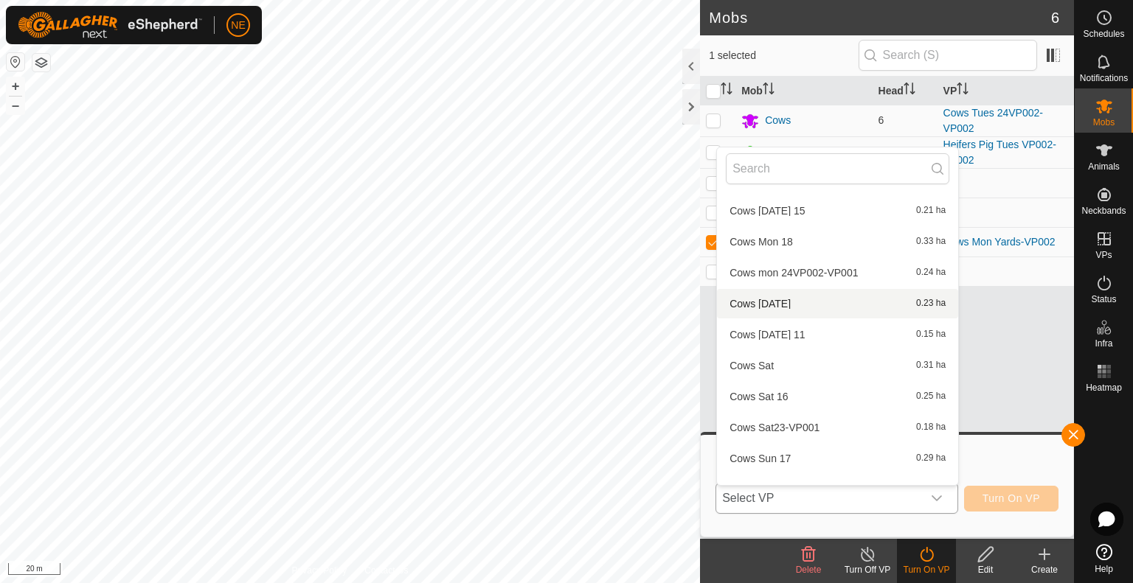
scroll to position [215, 0]
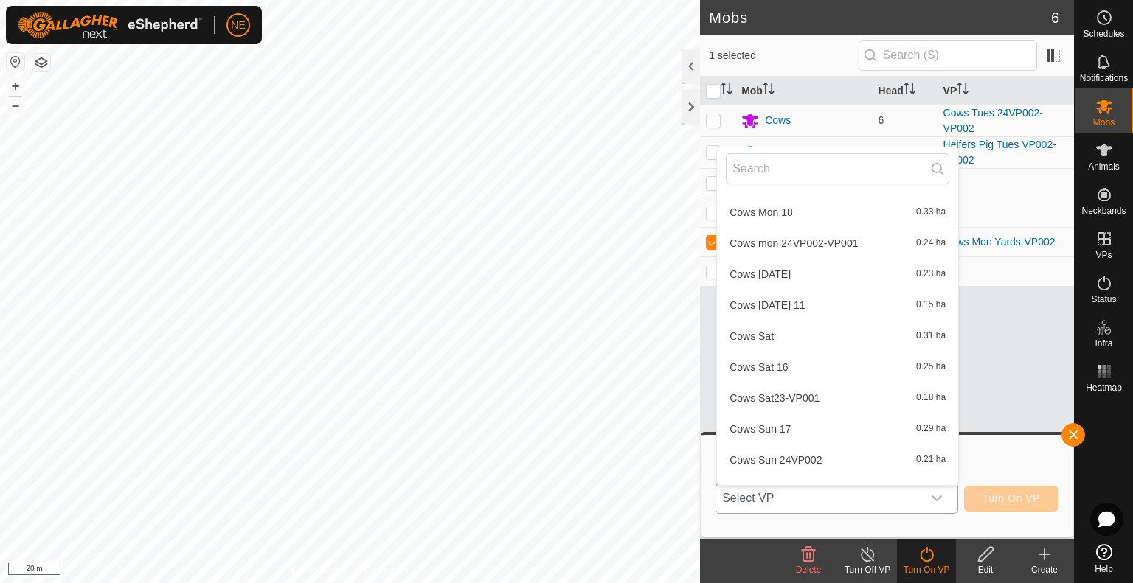
click at [954, 485] on div "CHL- FENCES(6) Heifers Thur 21 0.01 ha Heifers Wed 20 0.01 ha Paddock 15 Cows F…" at bounding box center [837, 316] width 243 height 339
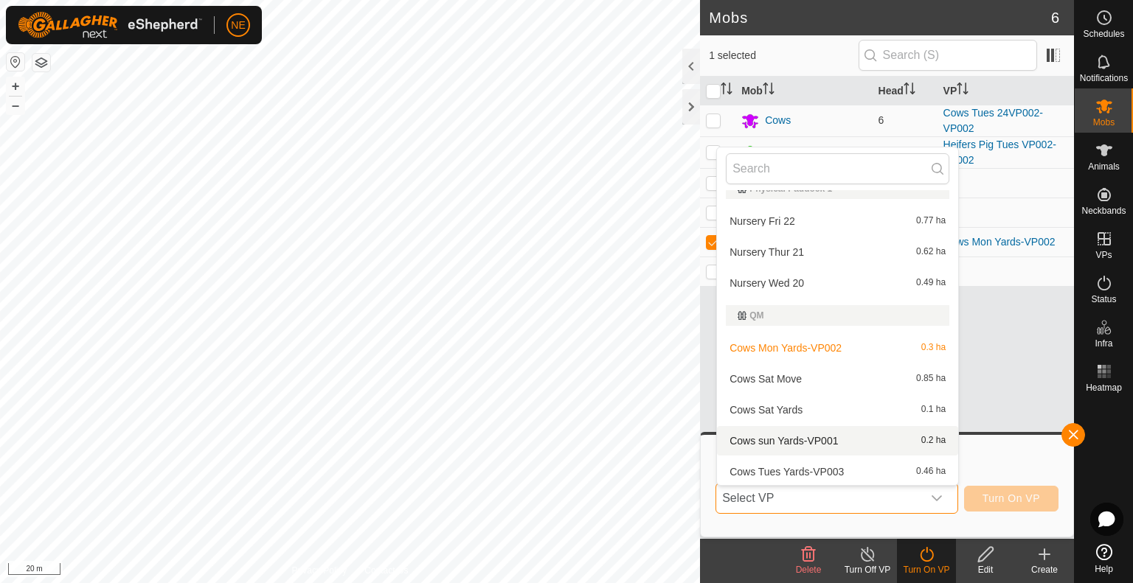
scroll to position [1301, 0]
click at [827, 479] on li "Cows Tues Yards-VP003 0.46 ha" at bounding box center [837, 470] width 241 height 29
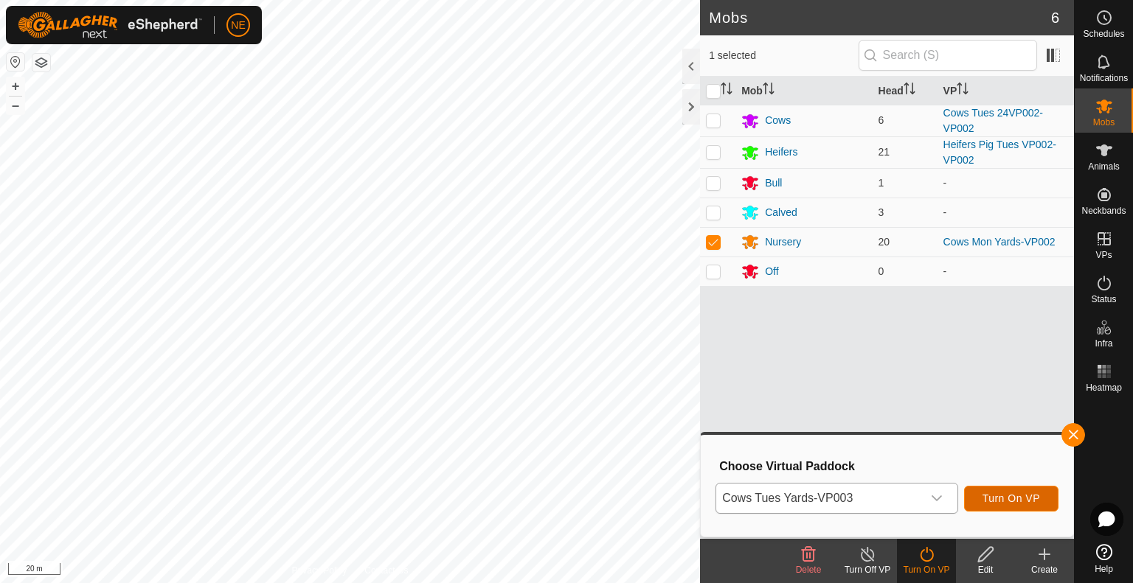
click at [1038, 496] on span "Turn On VP" at bounding box center [1011, 499] width 58 height 12
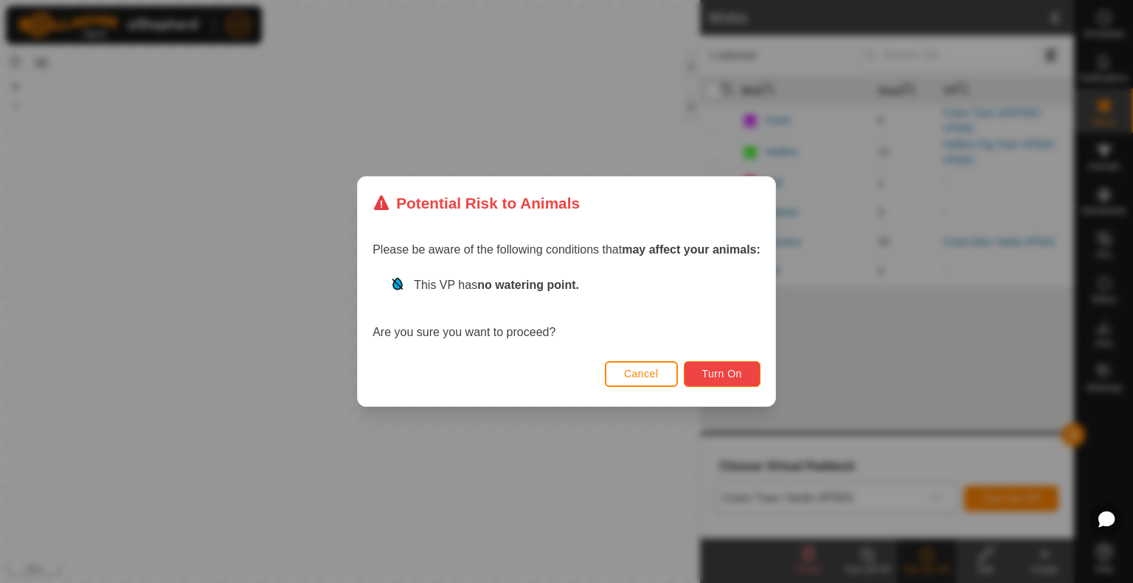
click at [748, 378] on button "Turn On" at bounding box center [722, 374] width 77 height 26
